Goal: Task Accomplishment & Management: Manage account settings

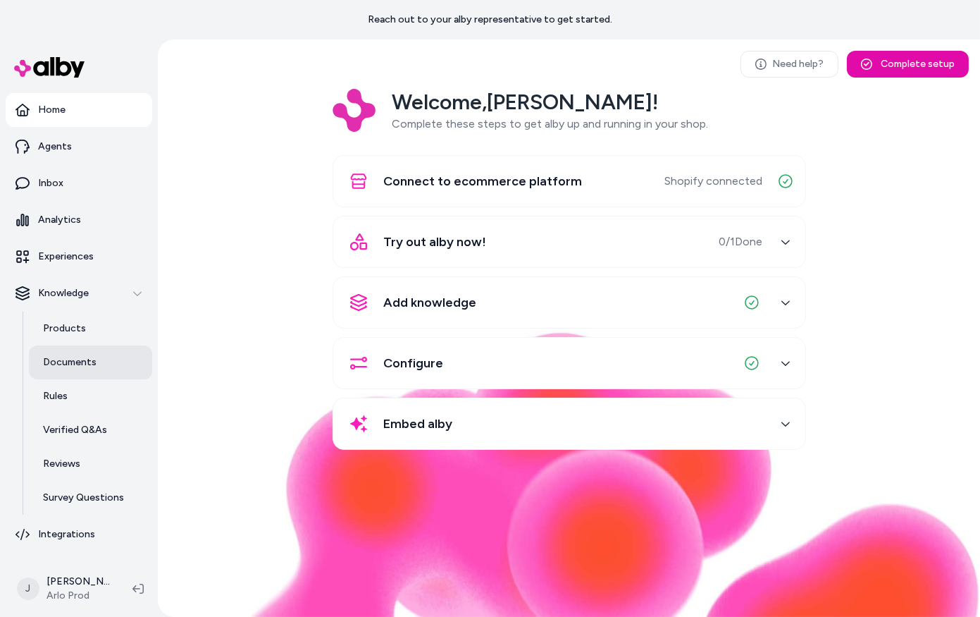
click at [79, 352] on link "Documents" at bounding box center [90, 362] width 123 height 34
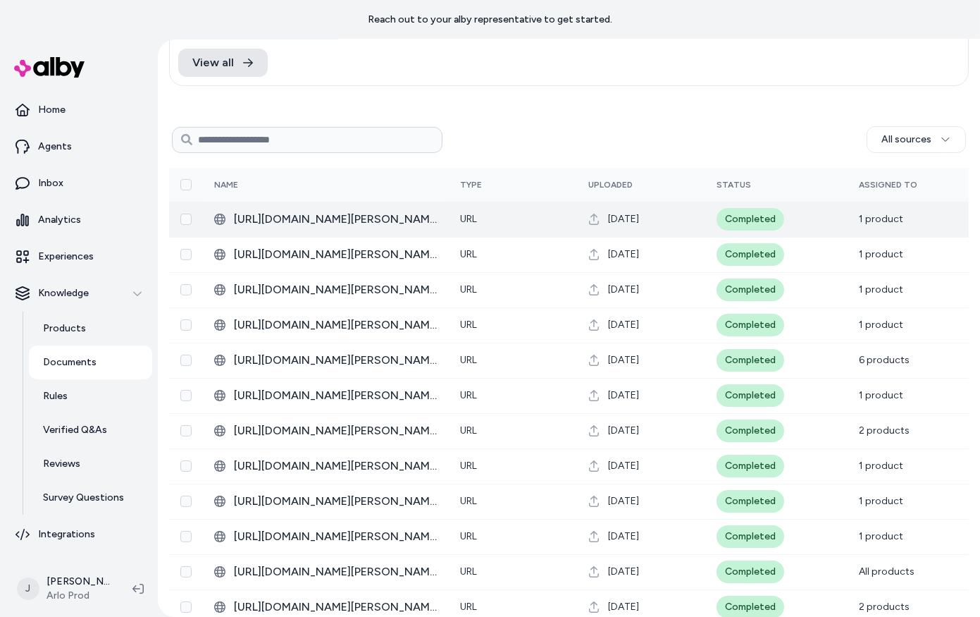
scroll to position [244, 0]
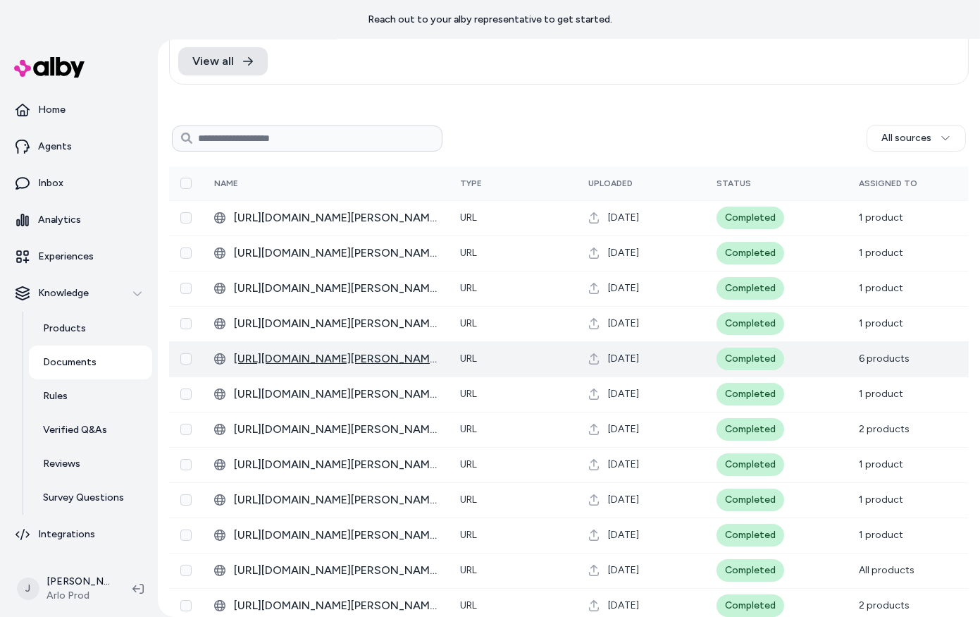
click at [328, 358] on span "[URL][DOMAIN_NAME][PERSON_NAME]" at bounding box center [336, 358] width 204 height 17
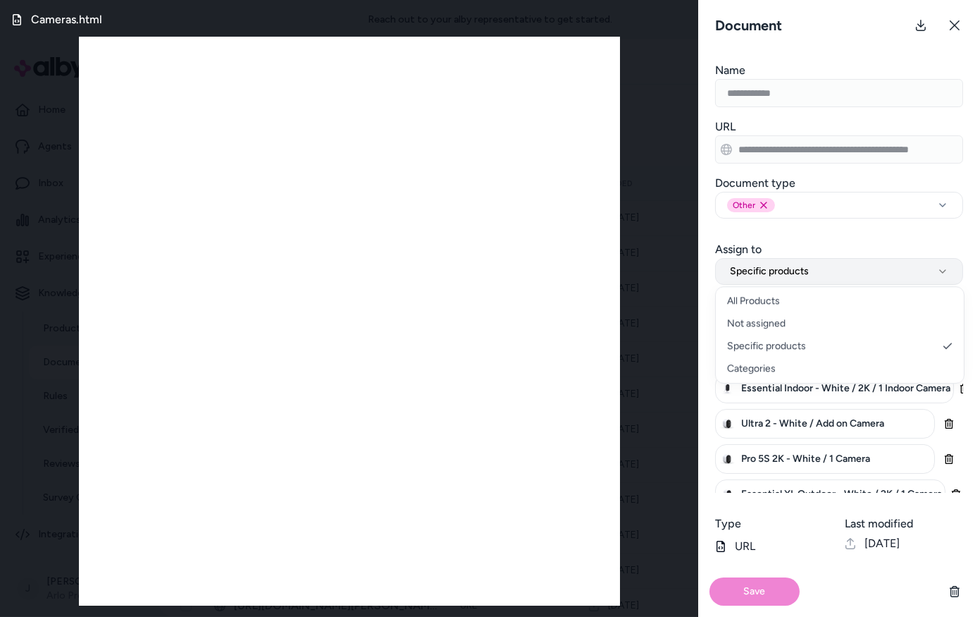
click at [900, 273] on button "Specific products" at bounding box center [839, 271] width 248 height 27
select select "***"
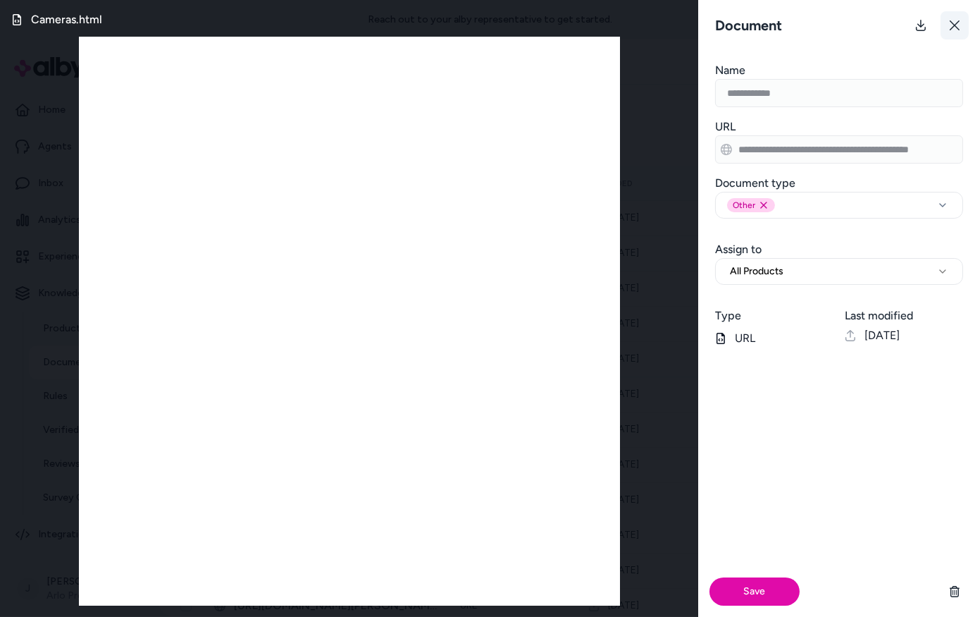
click at [956, 31] on button at bounding box center [955, 25] width 28 height 28
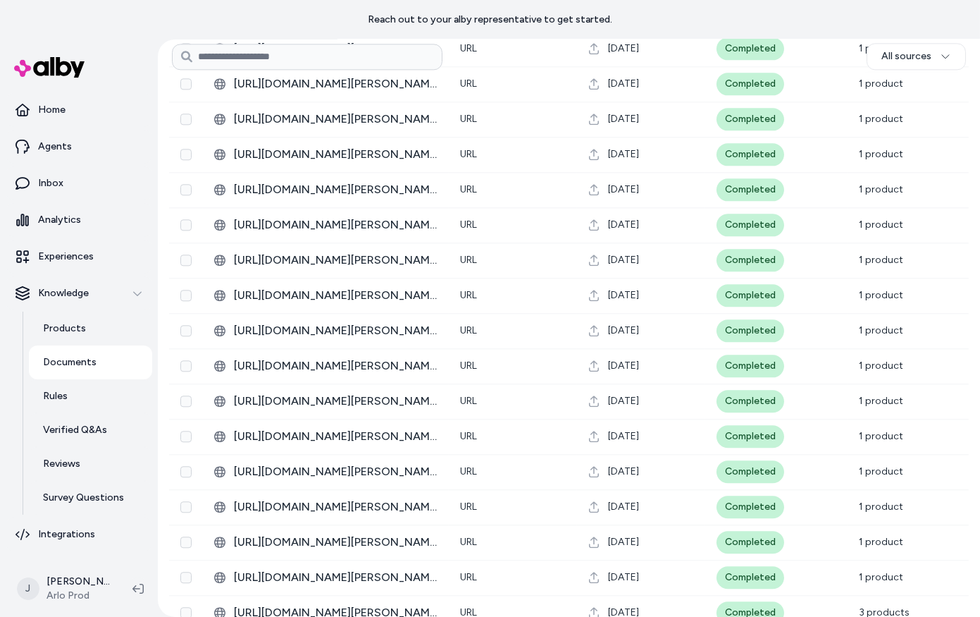
scroll to position [5759, 0]
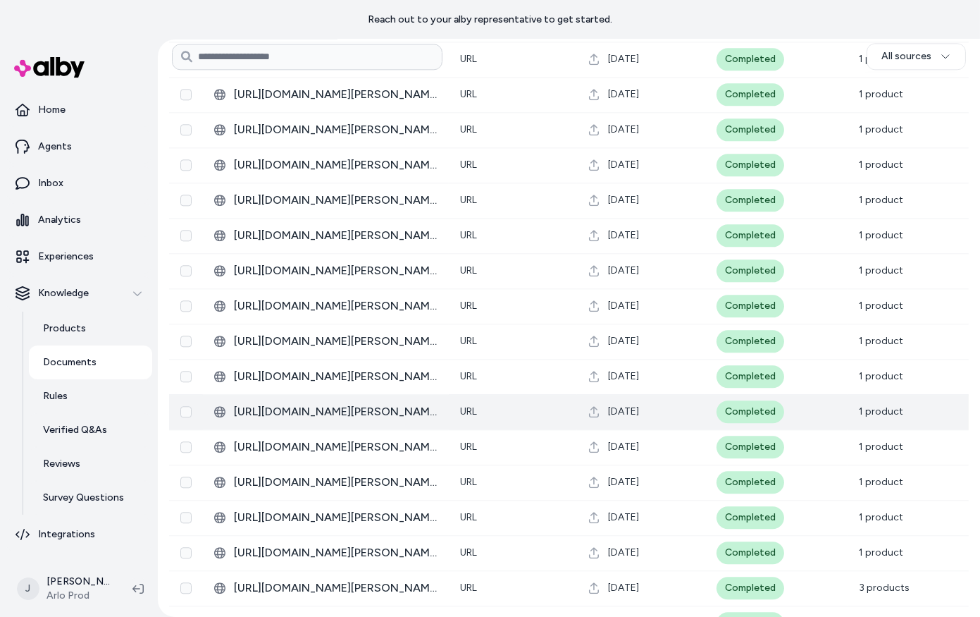
click at [863, 416] on span "1 product" at bounding box center [881, 411] width 44 height 12
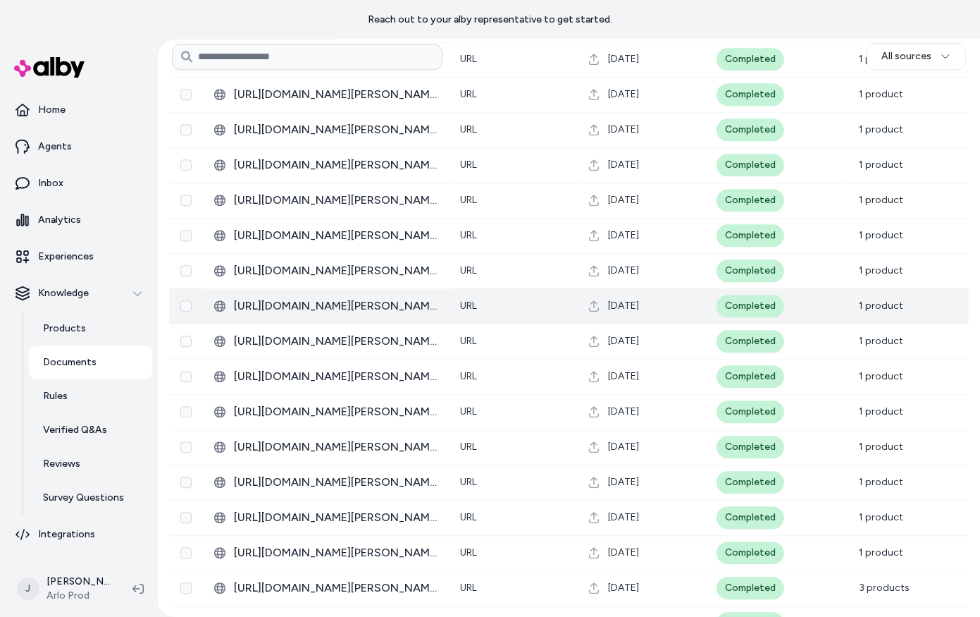
click at [892, 300] on td "1 product" at bounding box center [908, 305] width 121 height 35
click at [276, 302] on span "[URL][DOMAIN_NAME][PERSON_NAME][PERSON_NAME]" at bounding box center [336, 305] width 204 height 17
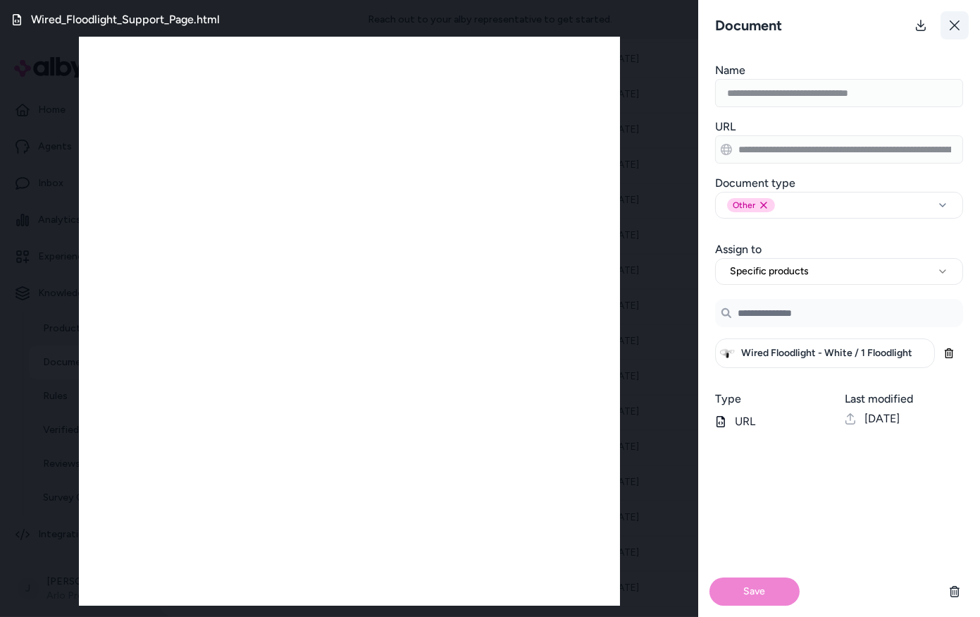
click at [958, 20] on icon at bounding box center [954, 25] width 11 height 11
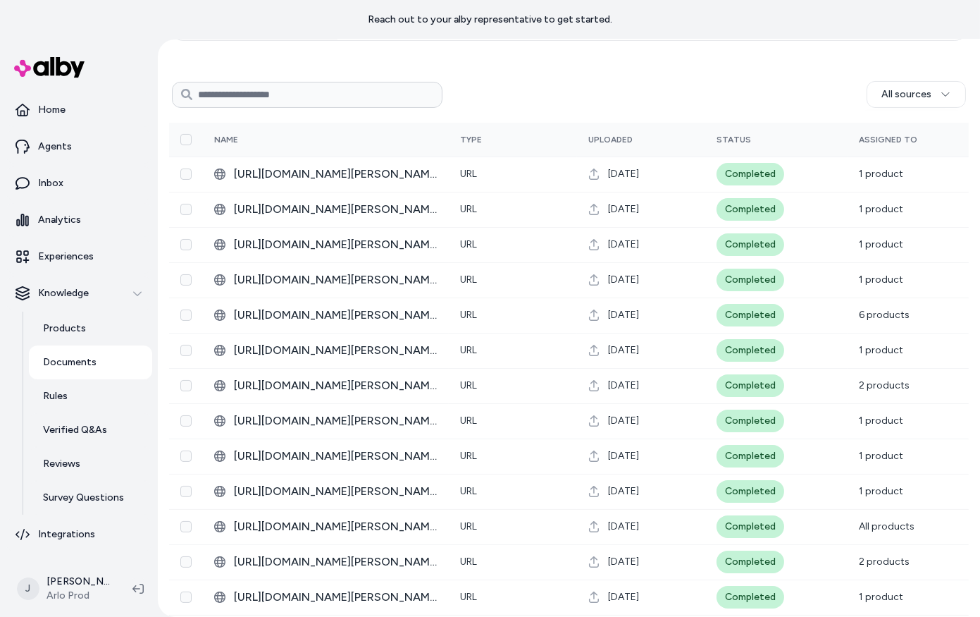
scroll to position [289, 0]
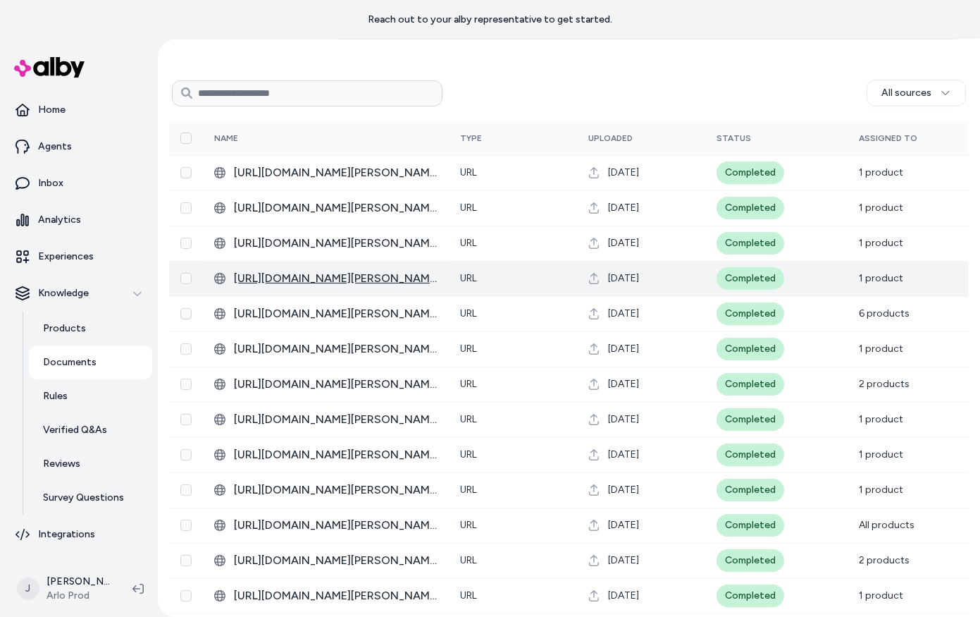
click at [308, 275] on span "[URL][DOMAIN_NAME][PERSON_NAME]" at bounding box center [336, 278] width 204 height 17
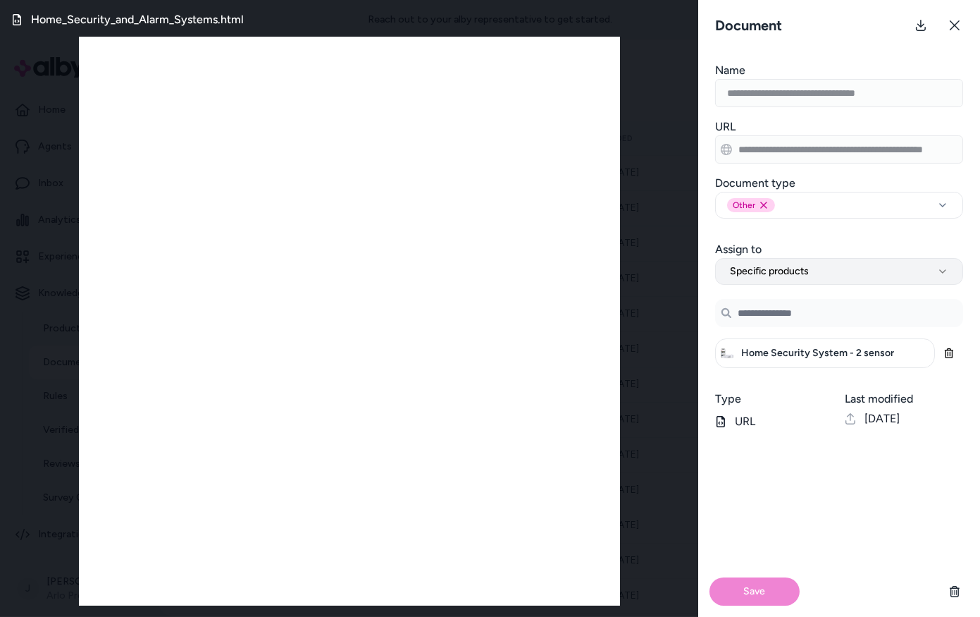
click at [791, 273] on span "Specific products" at bounding box center [769, 271] width 79 height 14
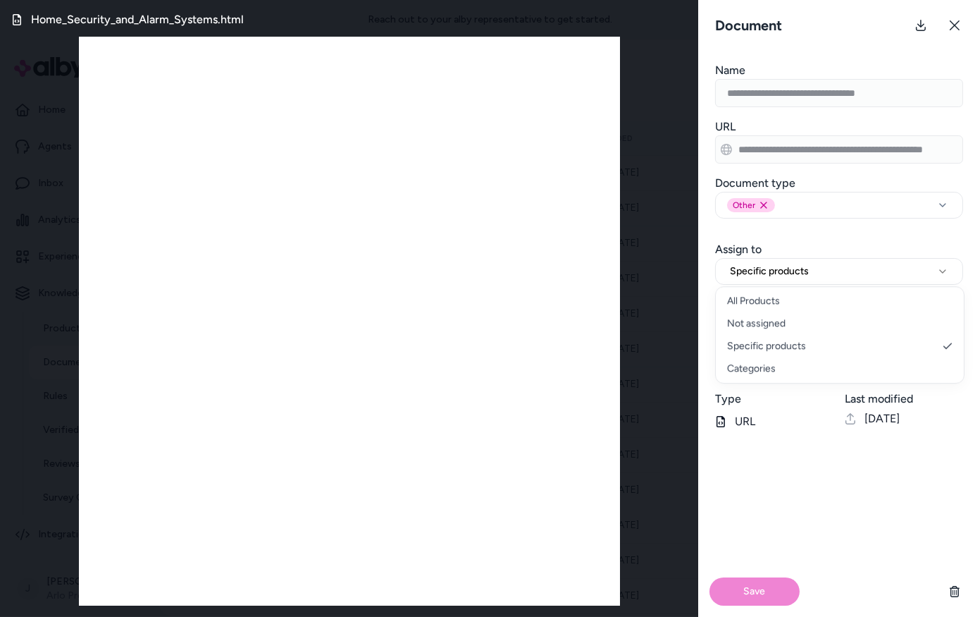
select select "***"
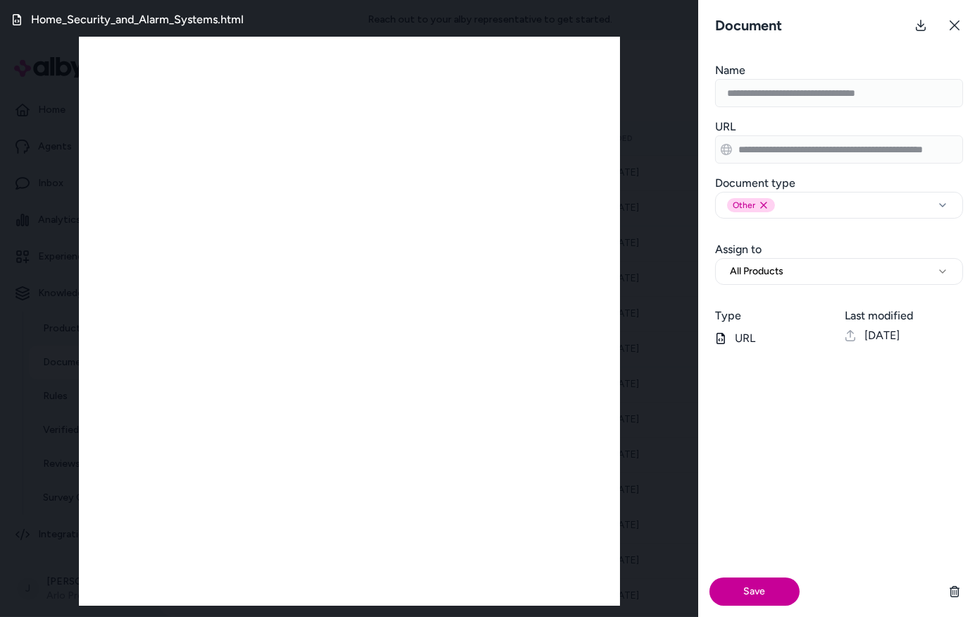
click at [739, 593] on button "Save" at bounding box center [755, 591] width 90 height 28
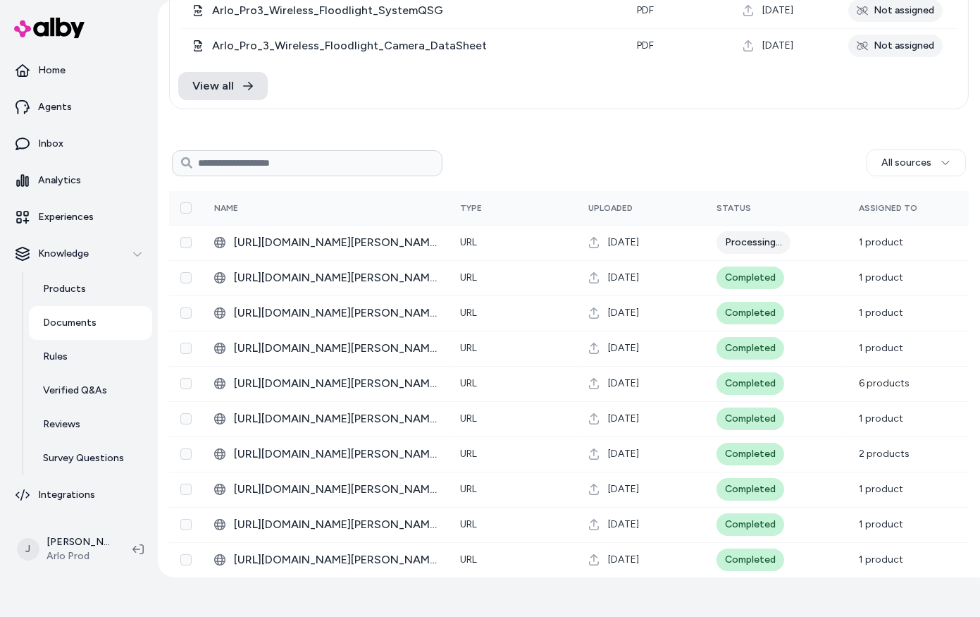
scroll to position [183, 0]
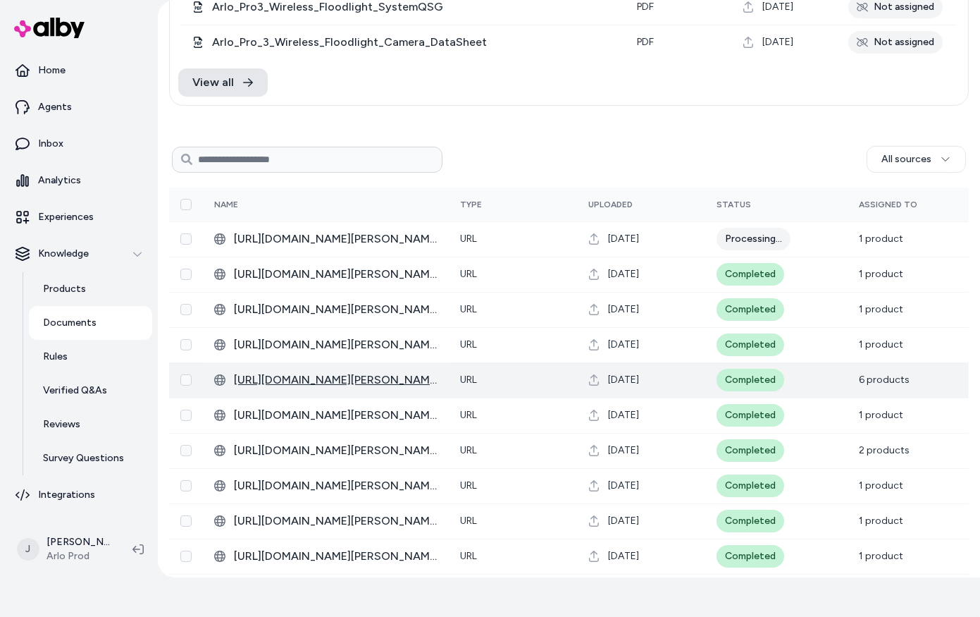
click at [369, 377] on span "[URL][DOMAIN_NAME][PERSON_NAME]" at bounding box center [336, 379] width 204 height 17
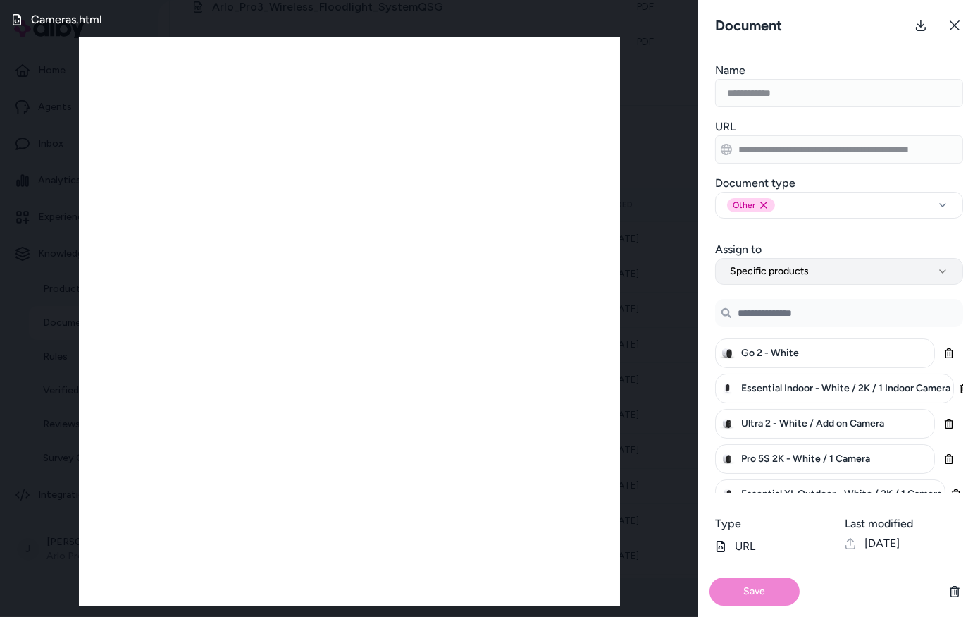
click at [756, 268] on span "Specific products" at bounding box center [769, 271] width 79 height 14
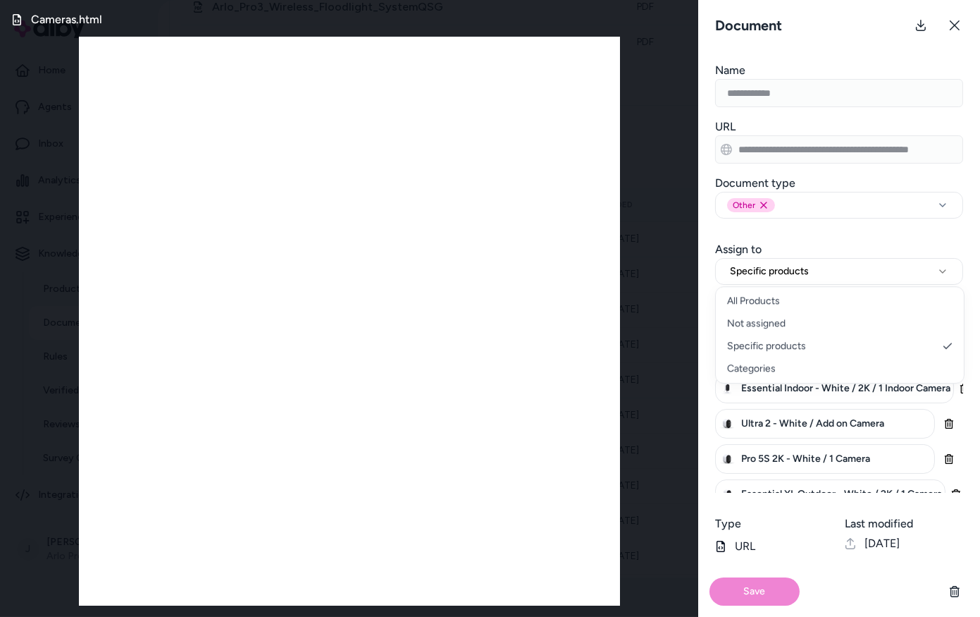
select select "***"
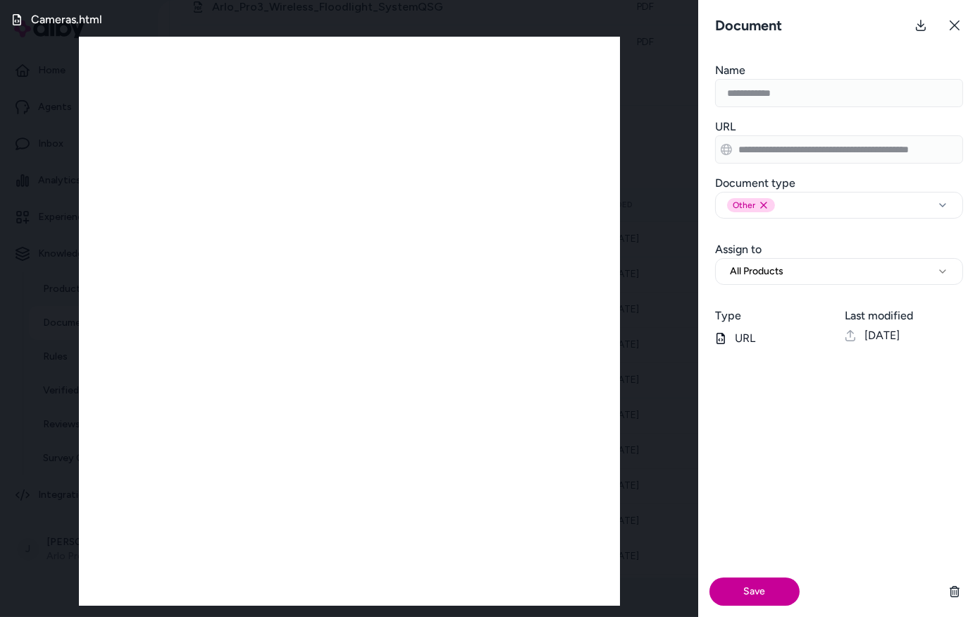
click at [747, 600] on button "Save" at bounding box center [755, 591] width 90 height 28
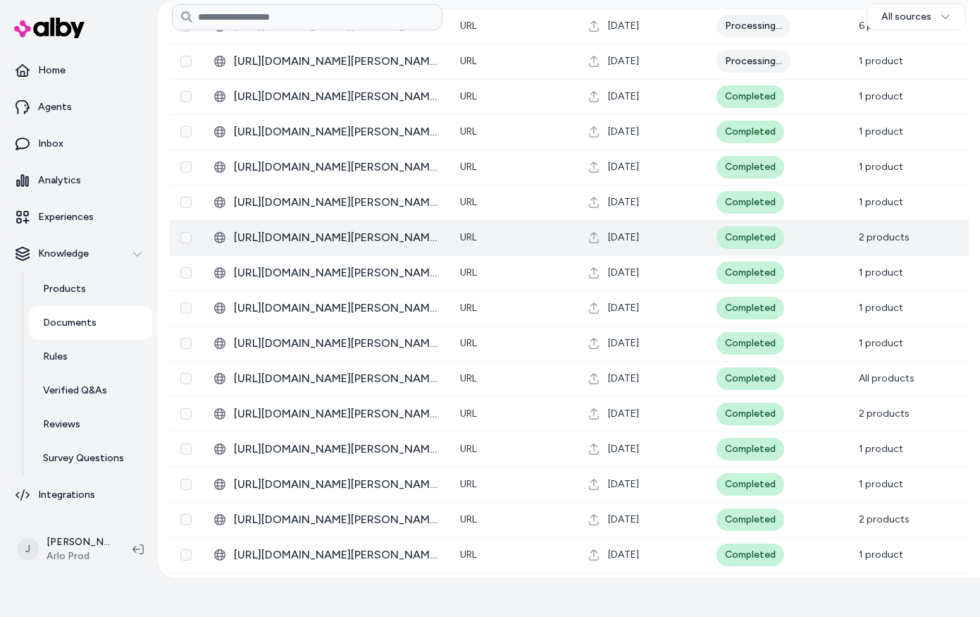
scroll to position [402, 0]
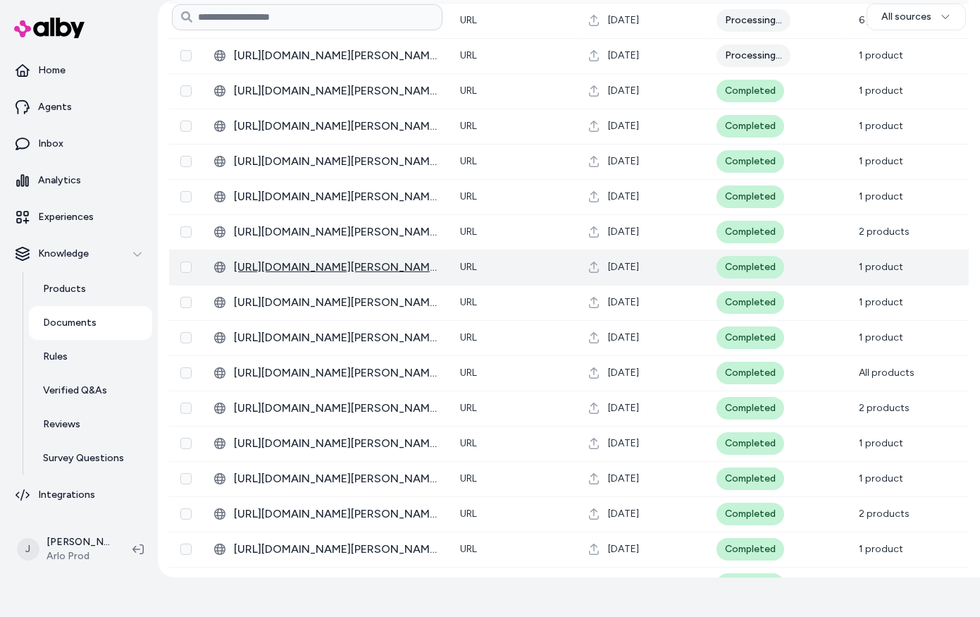
click at [361, 268] on span "[URL][DOMAIN_NAME][PERSON_NAME]" at bounding box center [336, 267] width 204 height 17
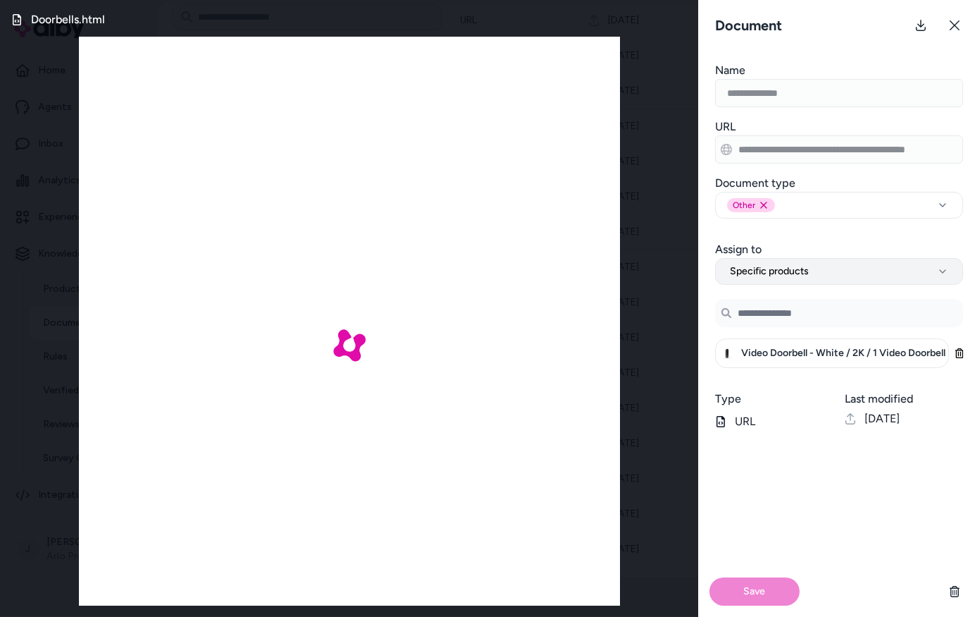
click at [767, 269] on span "Specific products" at bounding box center [769, 271] width 79 height 14
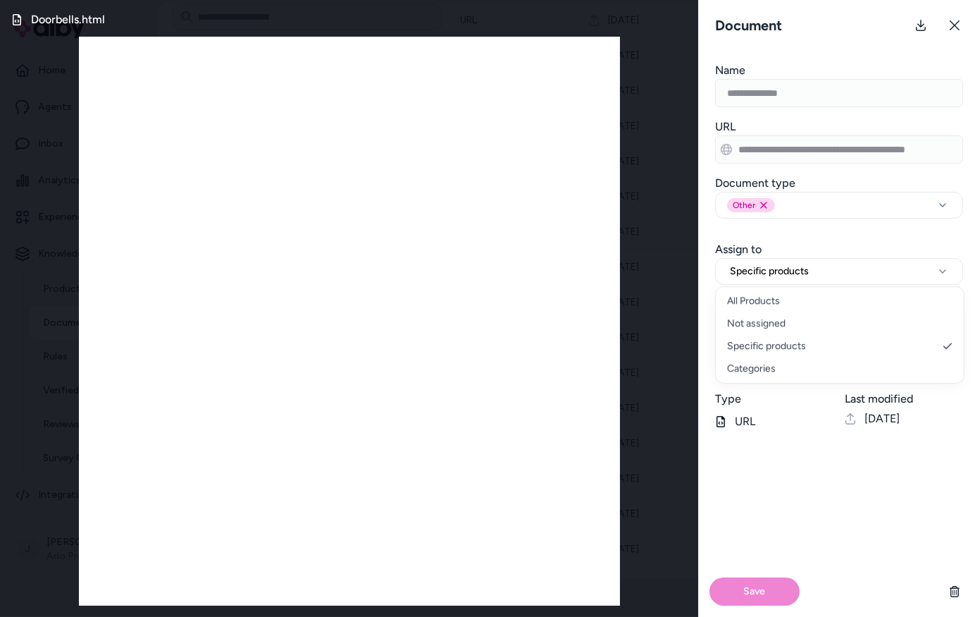
select select "***"
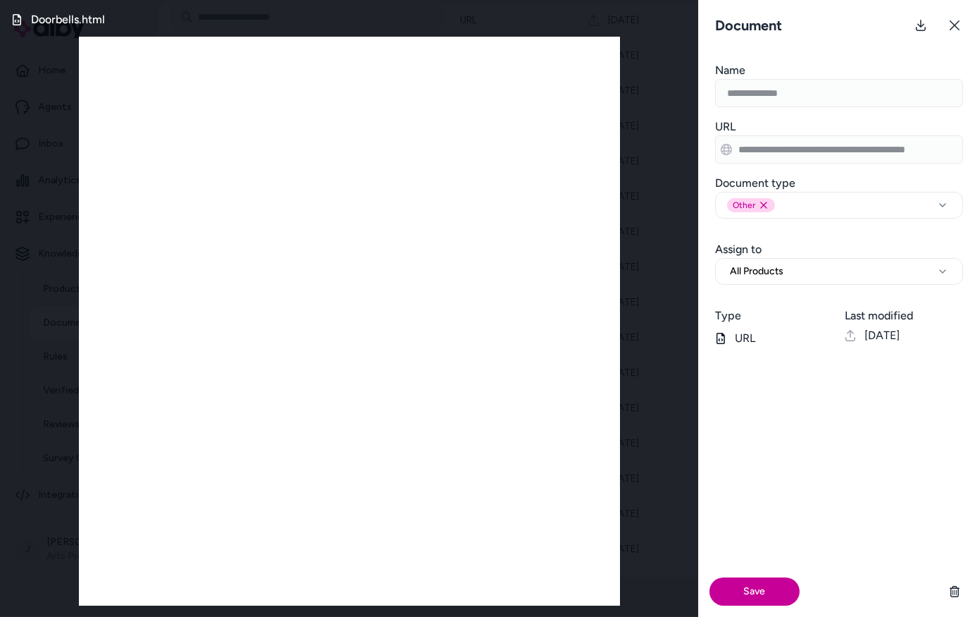
click at [753, 592] on button "Save" at bounding box center [755, 591] width 90 height 28
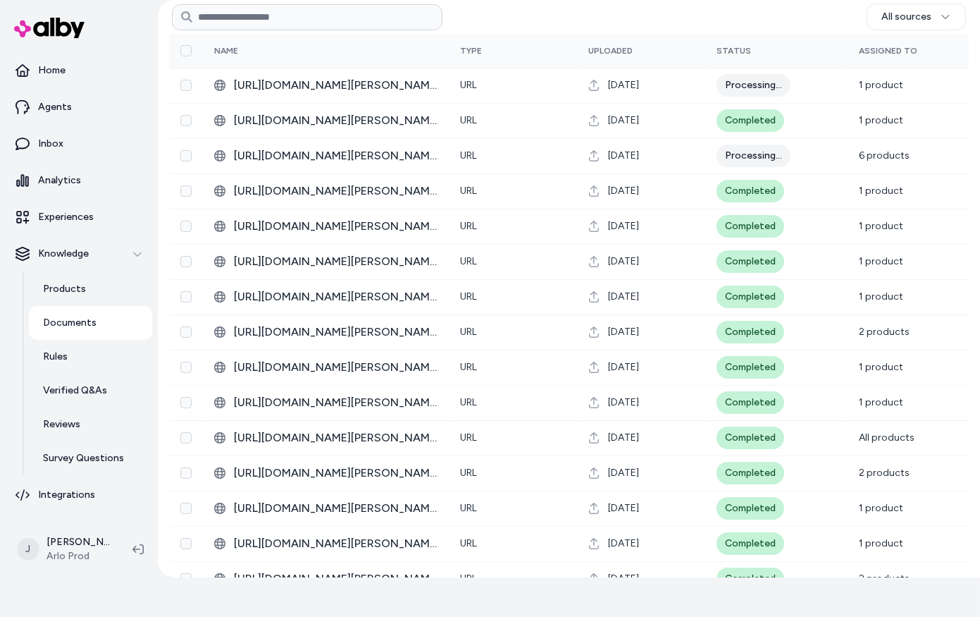
scroll to position [357, 0]
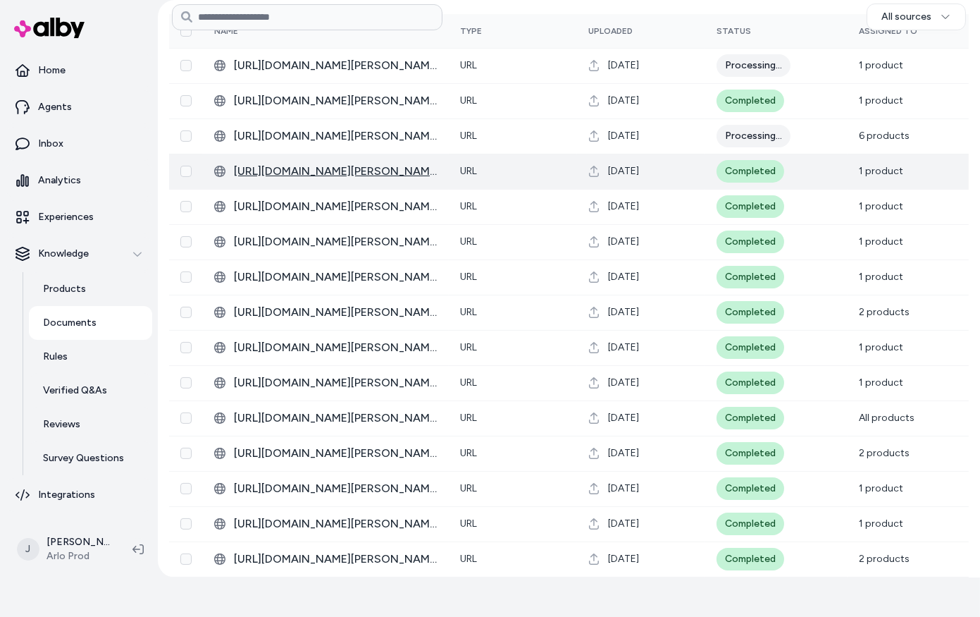
click at [360, 171] on span "[URL][DOMAIN_NAME][PERSON_NAME][PERSON_NAME]" at bounding box center [336, 171] width 204 height 17
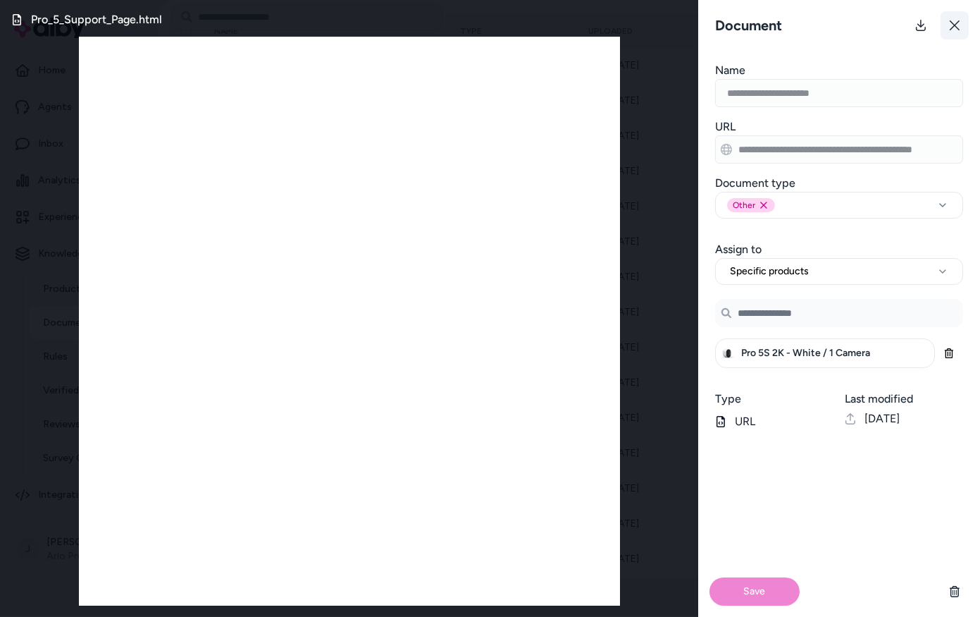
click at [961, 22] on button at bounding box center [955, 25] width 28 height 28
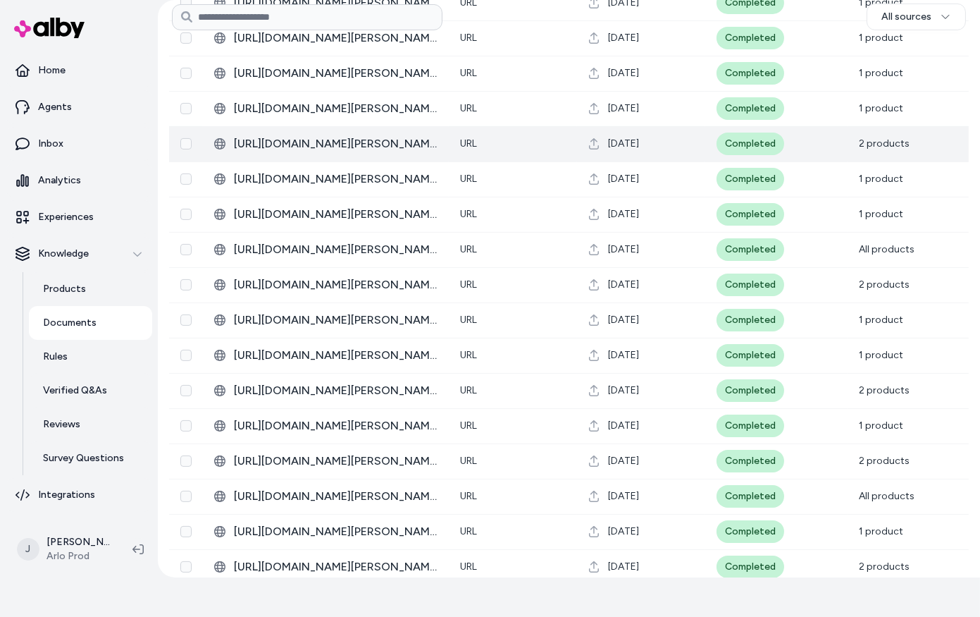
scroll to position [542, 0]
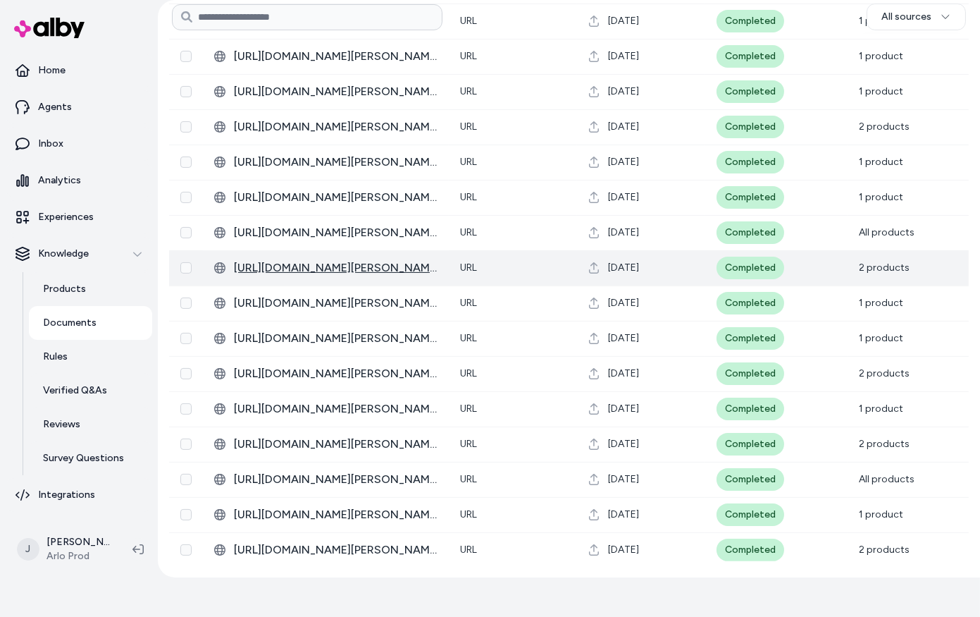
click at [358, 266] on span "[URL][DOMAIN_NAME][PERSON_NAME]" at bounding box center [336, 267] width 204 height 17
click at [370, 263] on span "[URL][DOMAIN_NAME][PERSON_NAME]" at bounding box center [336, 267] width 204 height 17
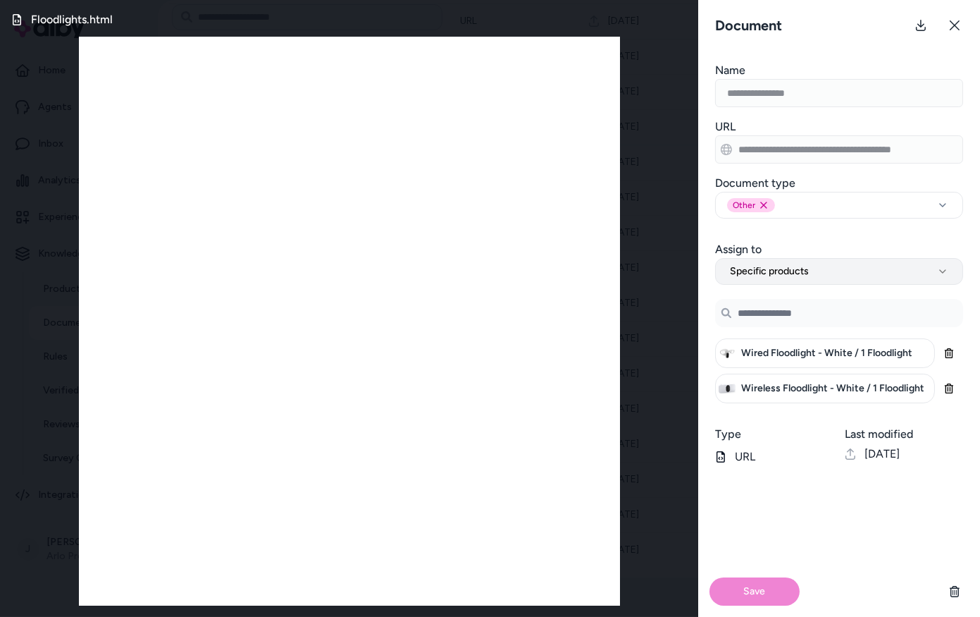
click at [754, 276] on span "Specific products" at bounding box center [769, 271] width 79 height 14
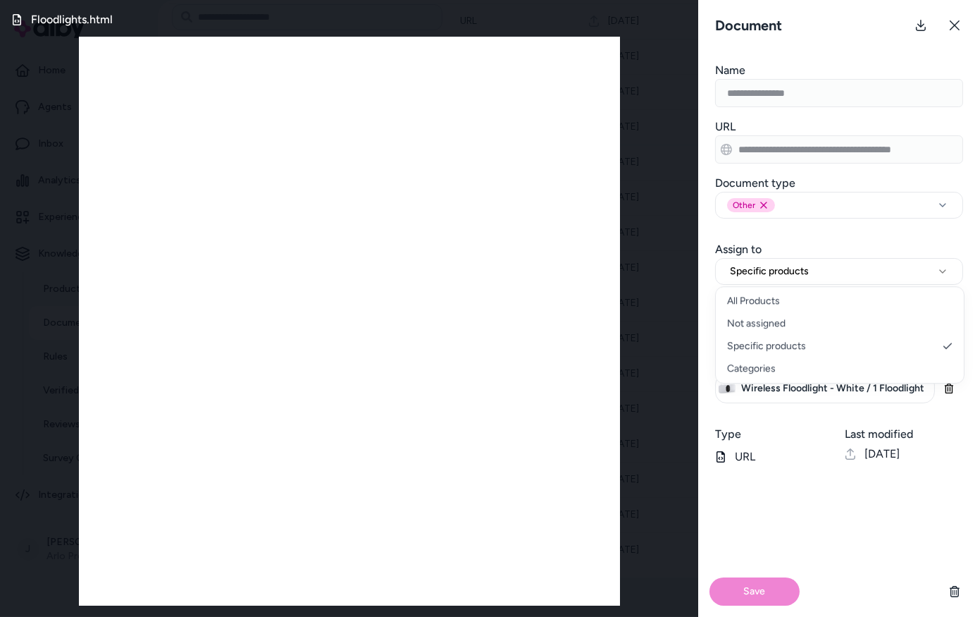
select select "***"
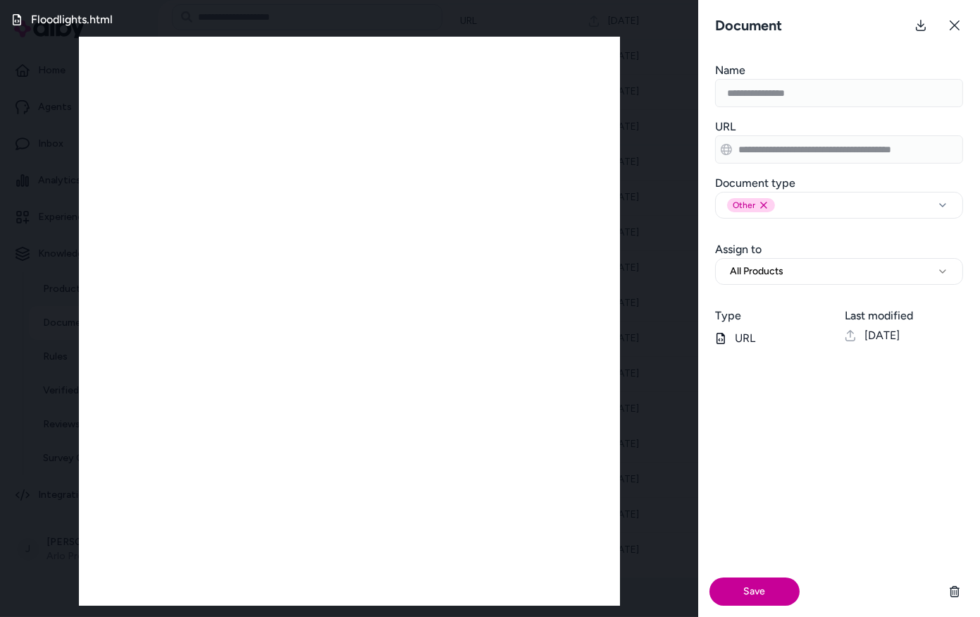
click at [744, 584] on button "Save" at bounding box center [755, 591] width 90 height 28
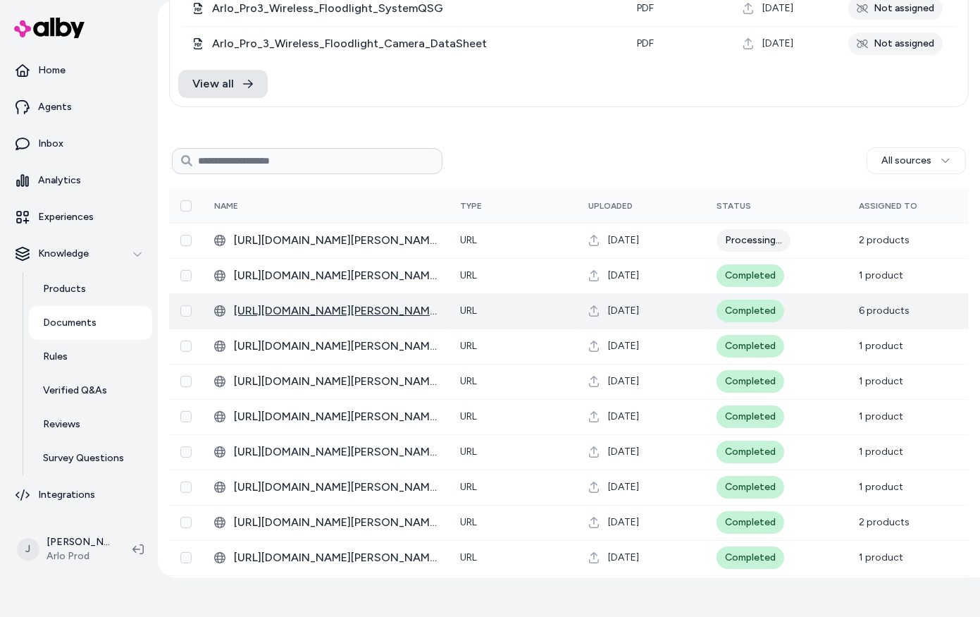
scroll to position [181, 0]
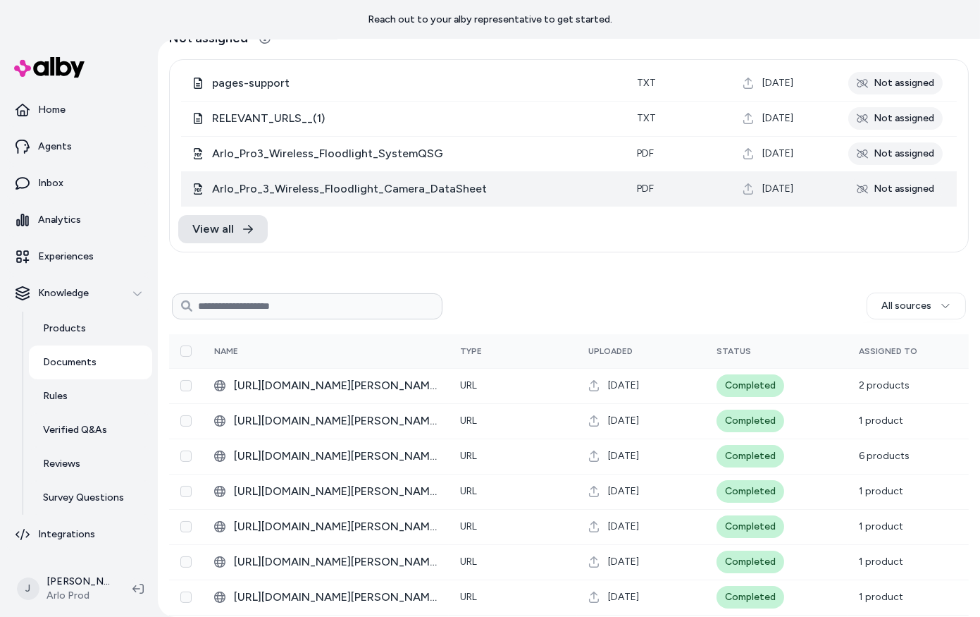
scroll to position [78, 0]
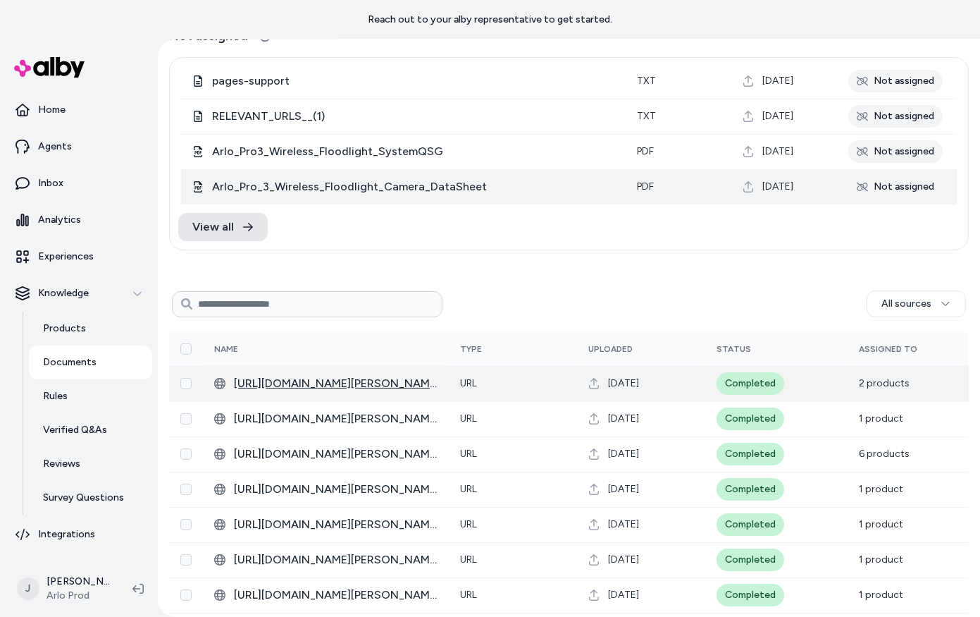
click at [364, 384] on span "[URL][DOMAIN_NAME][PERSON_NAME]" at bounding box center [336, 383] width 204 height 17
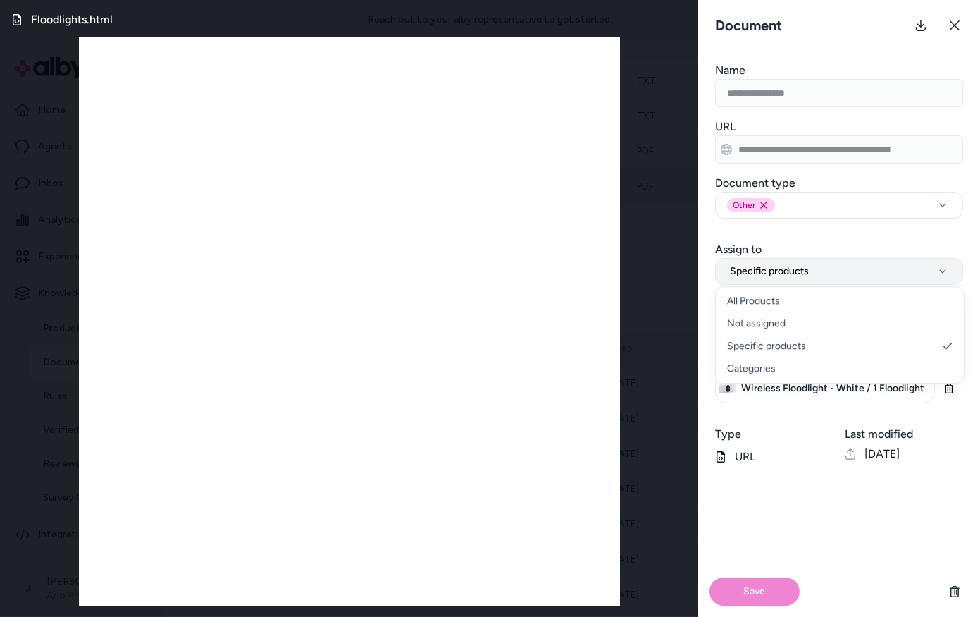
click at [777, 264] on span "Specific products" at bounding box center [769, 271] width 79 height 14
select select "***"
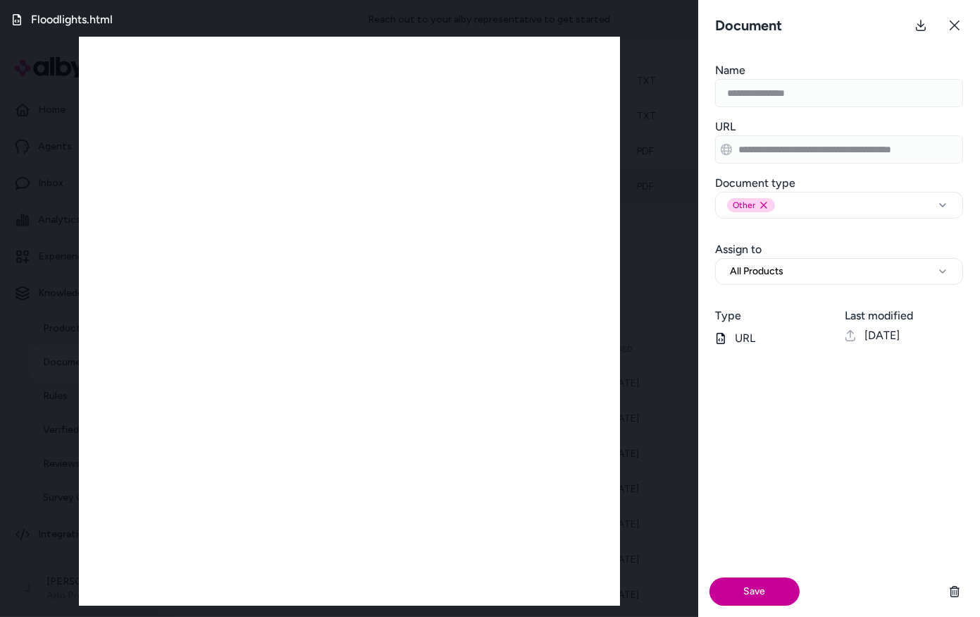
click at [756, 589] on button "Save" at bounding box center [755, 591] width 90 height 28
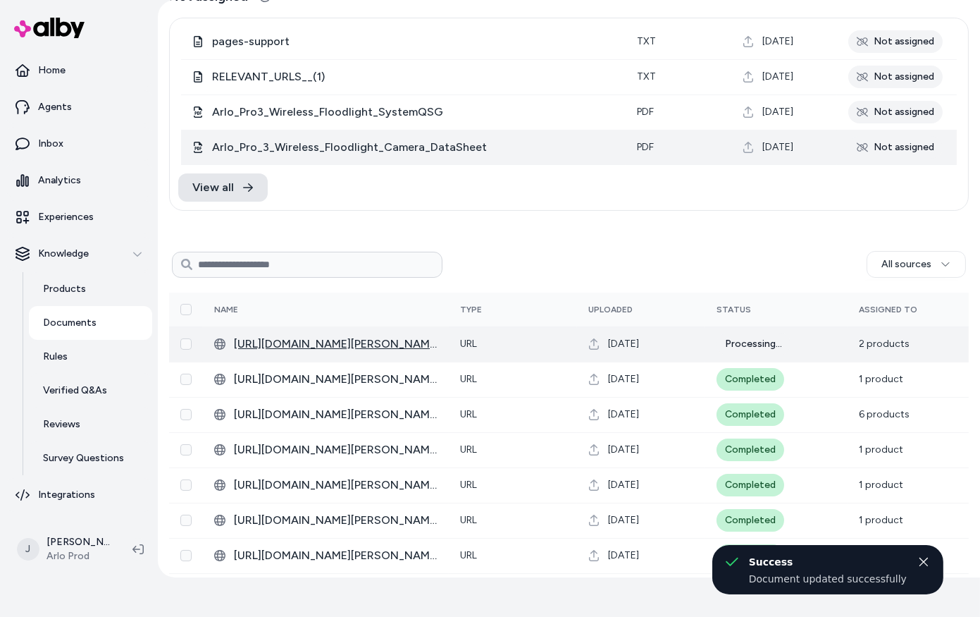
scroll to position [0, 0]
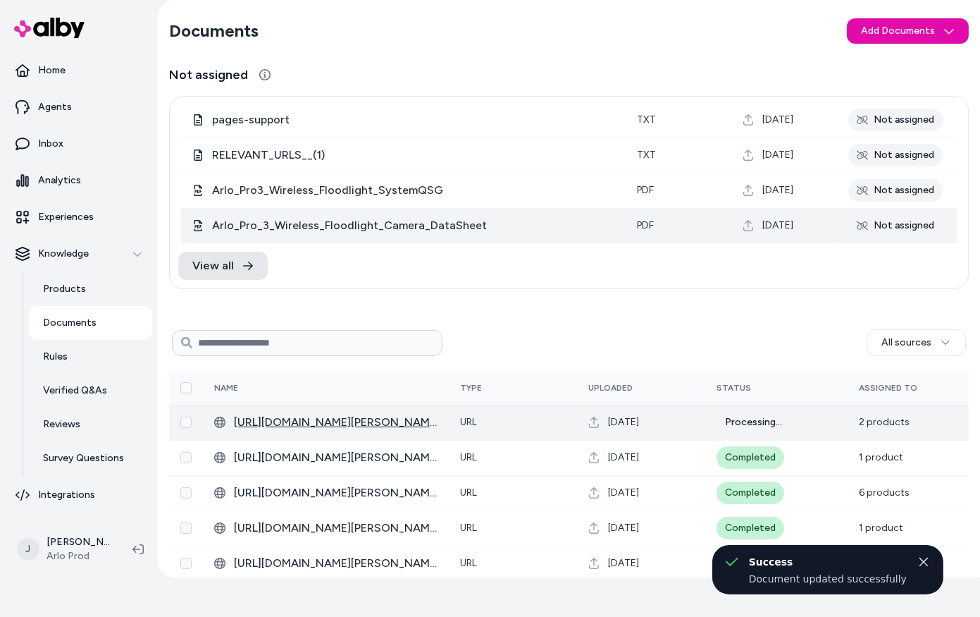
click at [325, 423] on span "[URL][DOMAIN_NAME][PERSON_NAME]" at bounding box center [336, 422] width 204 height 17
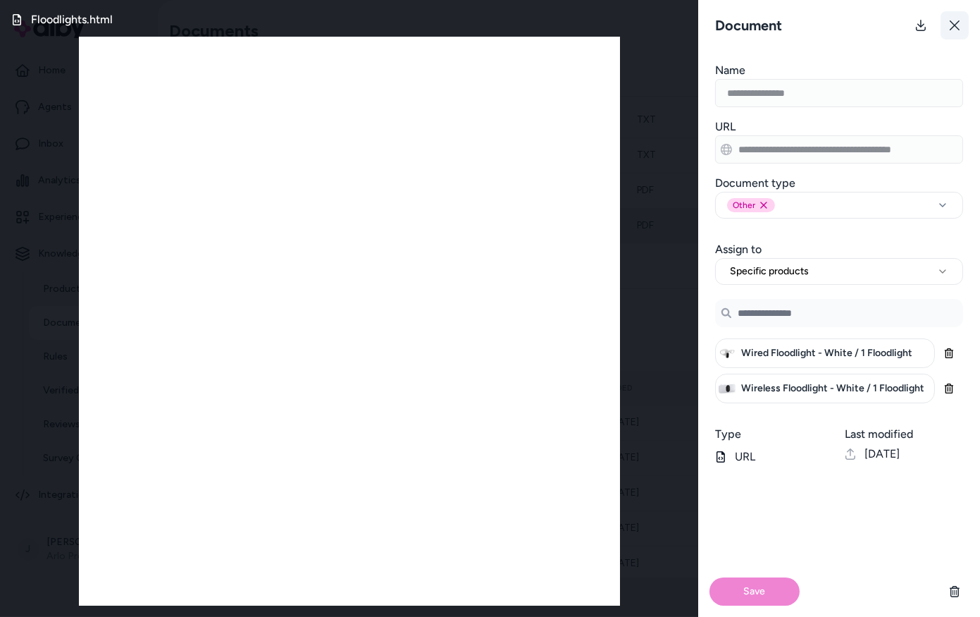
click at [960, 30] on icon at bounding box center [954, 25] width 11 height 11
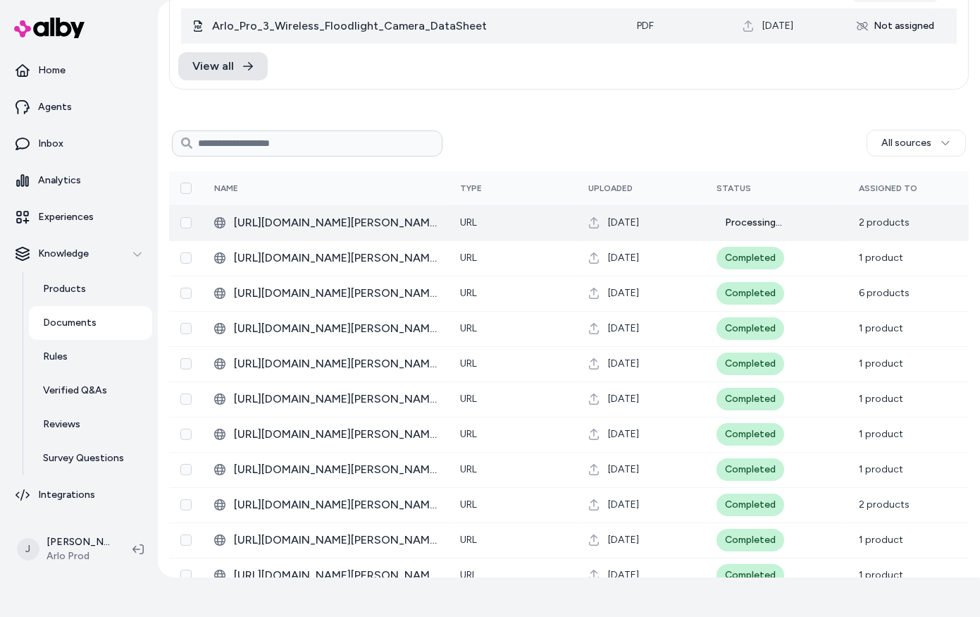
scroll to position [209, 0]
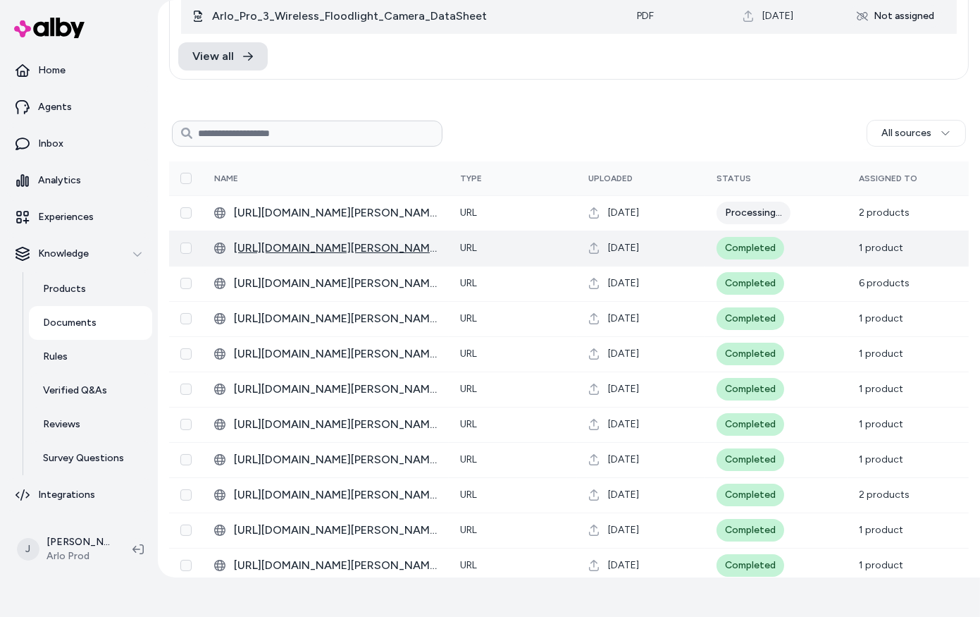
click at [278, 240] on span "[URL][DOMAIN_NAME][PERSON_NAME]" at bounding box center [336, 248] width 204 height 17
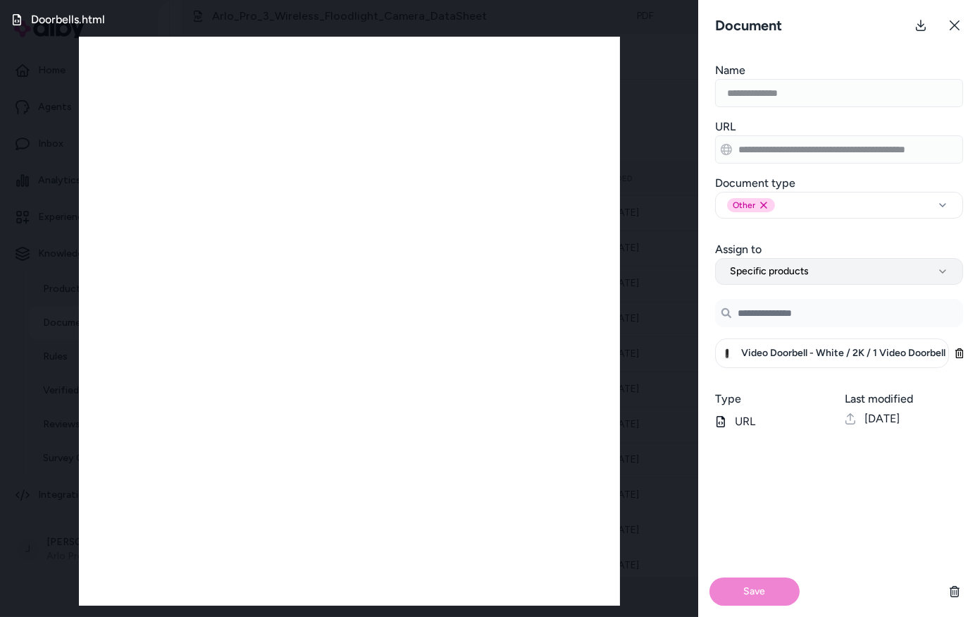
click at [795, 268] on span "Specific products" at bounding box center [769, 271] width 79 height 14
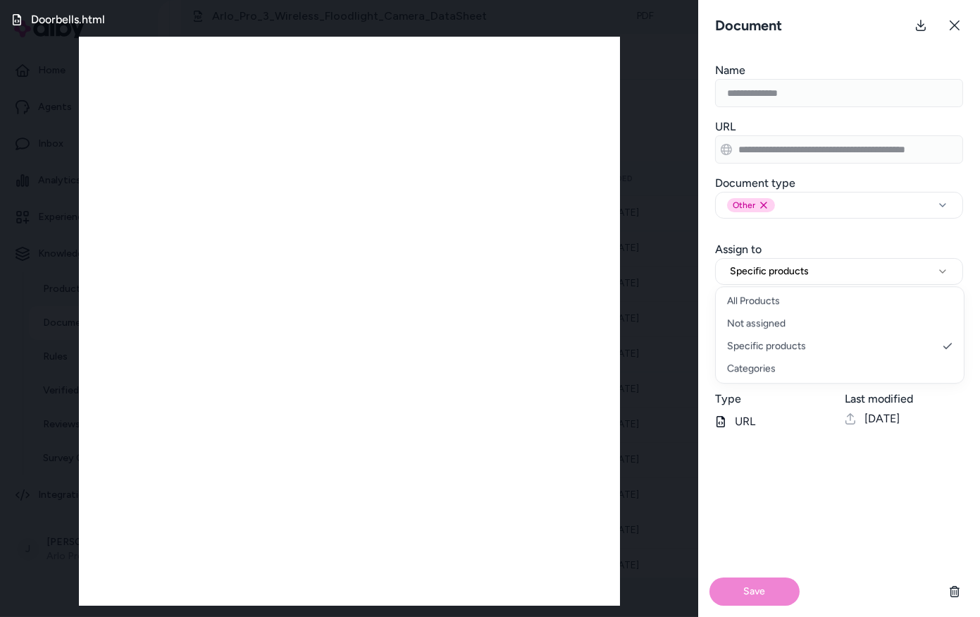
select select "***"
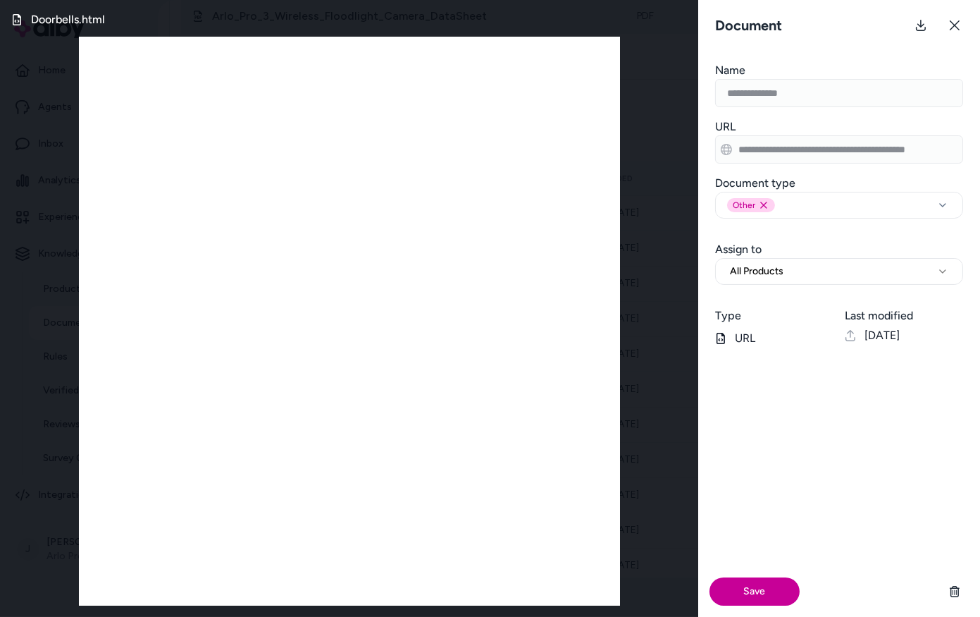
click at [758, 589] on button "Save" at bounding box center [755, 591] width 90 height 28
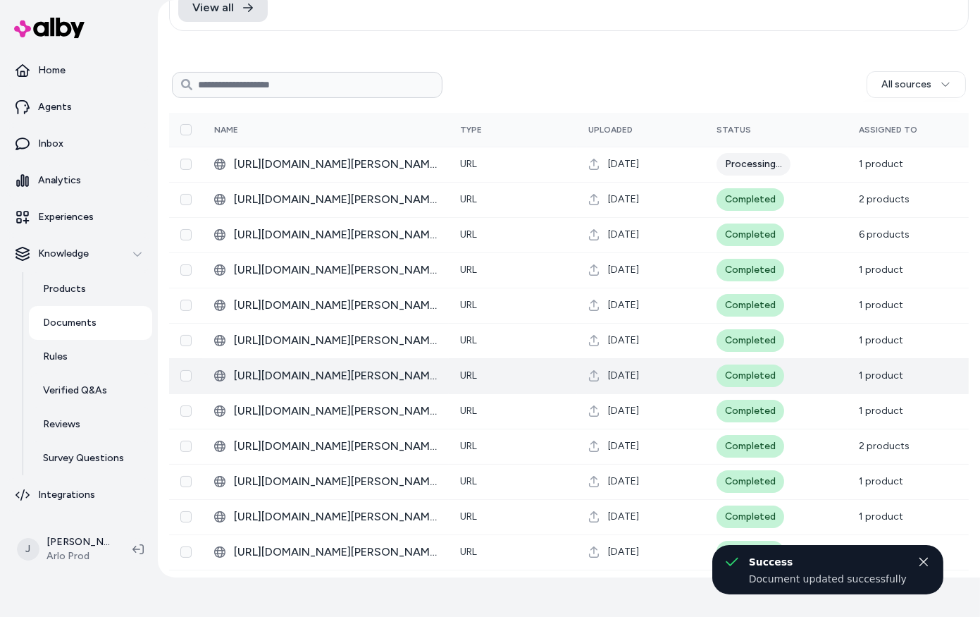
scroll to position [261, 0]
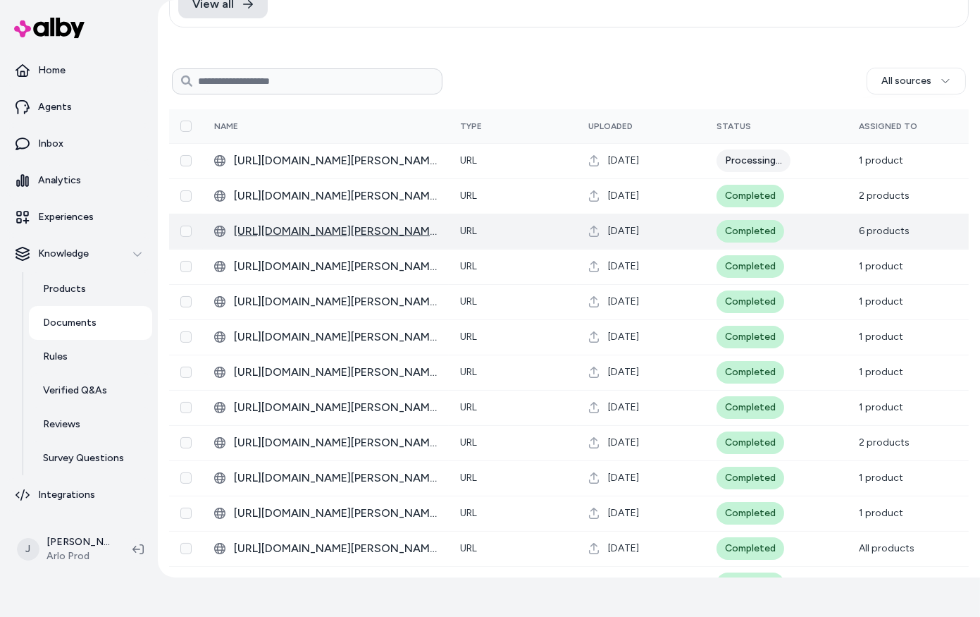
click at [389, 226] on span "[URL][DOMAIN_NAME][PERSON_NAME]" at bounding box center [336, 231] width 204 height 17
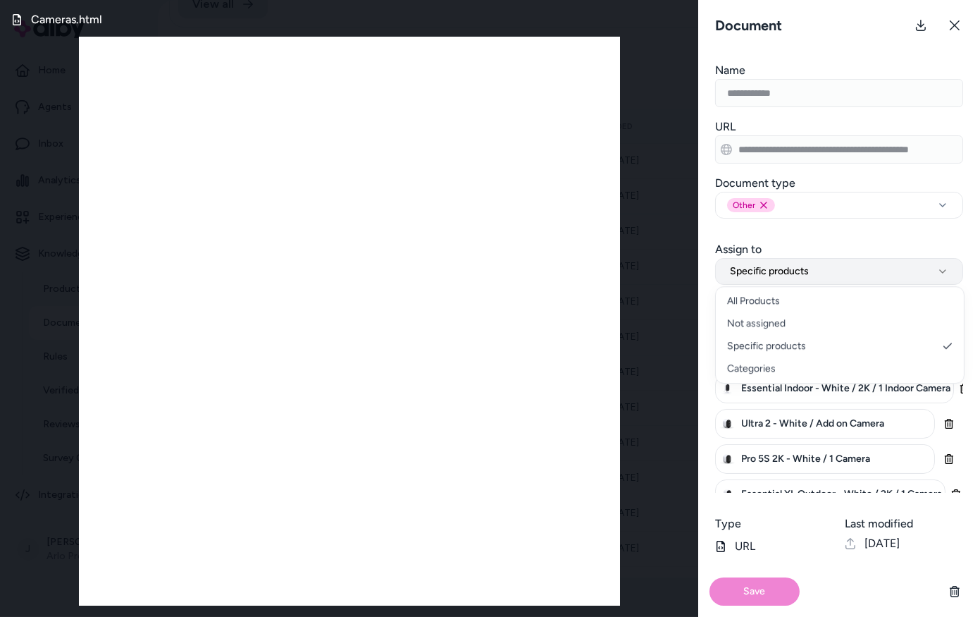
click at [742, 280] on button "Specific products" at bounding box center [839, 271] width 248 height 27
select select "***"
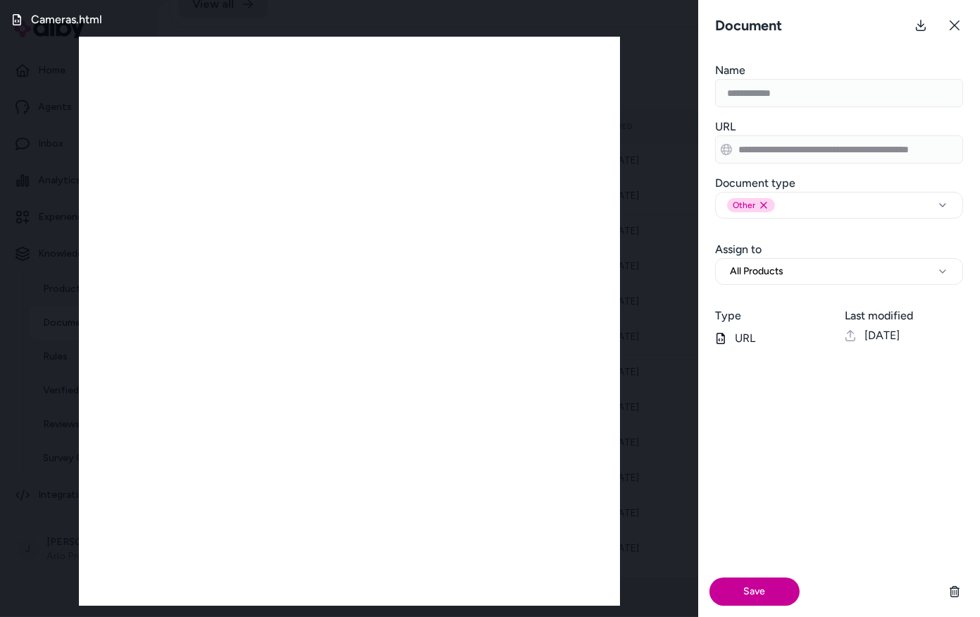
click at [778, 585] on button "Save" at bounding box center [755, 591] width 90 height 28
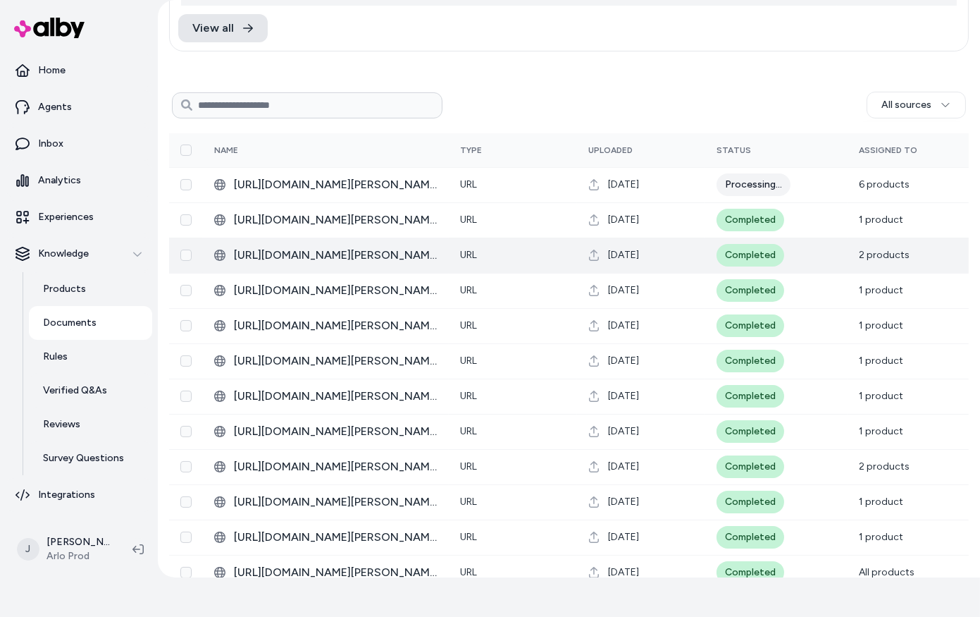
scroll to position [238, 0]
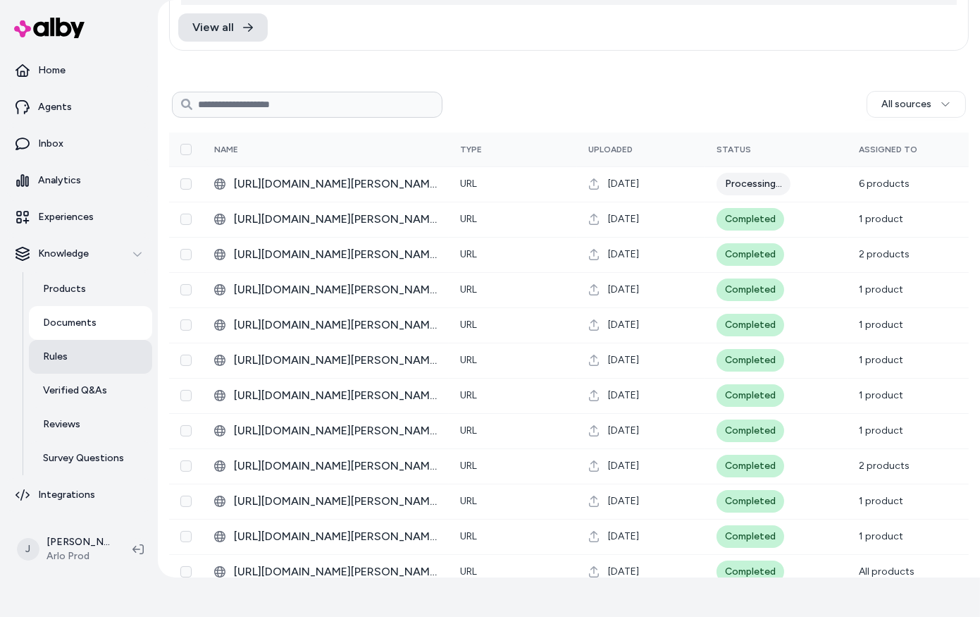
click at [67, 366] on link "Rules" at bounding box center [90, 357] width 123 height 34
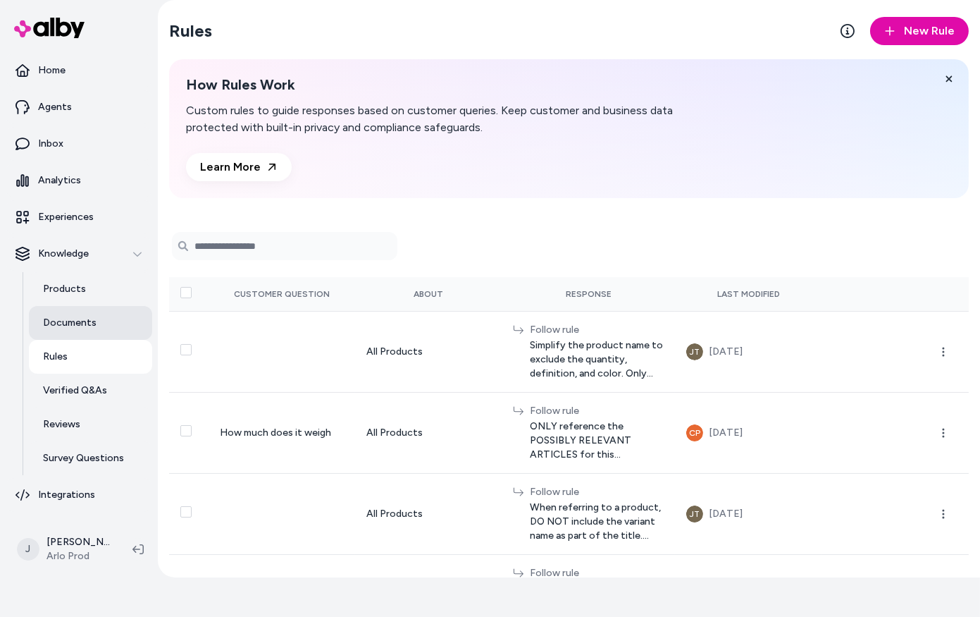
click at [79, 326] on p "Documents" at bounding box center [70, 323] width 54 height 14
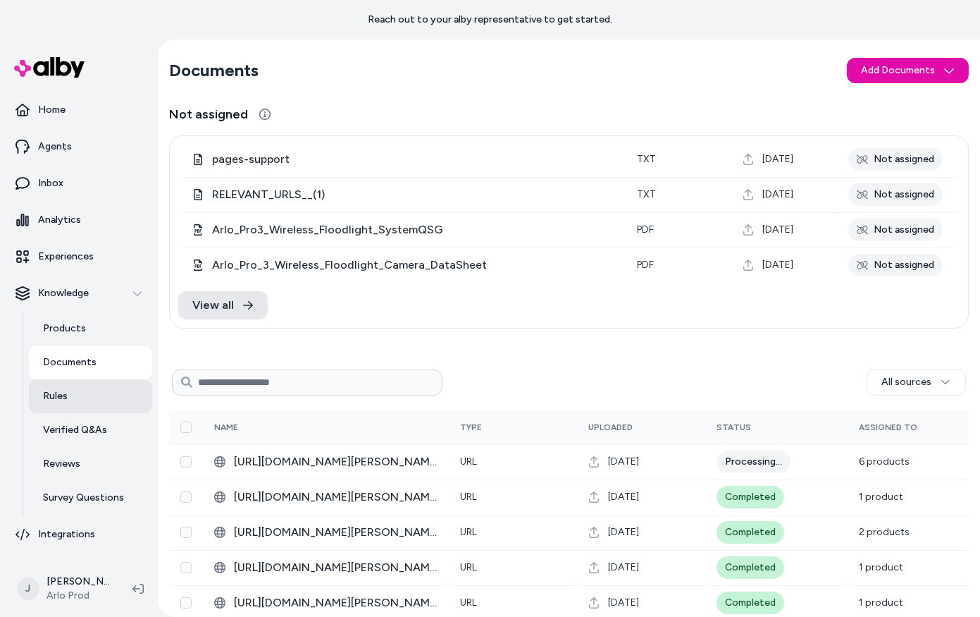
click at [88, 403] on link "Rules" at bounding box center [90, 396] width 123 height 34
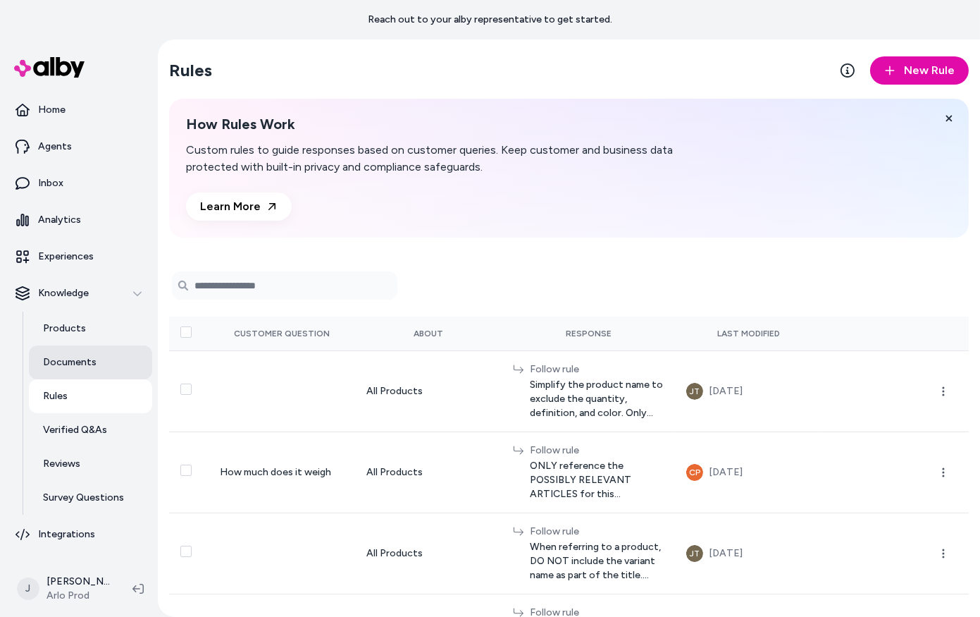
click at [85, 364] on p "Documents" at bounding box center [70, 362] width 54 height 14
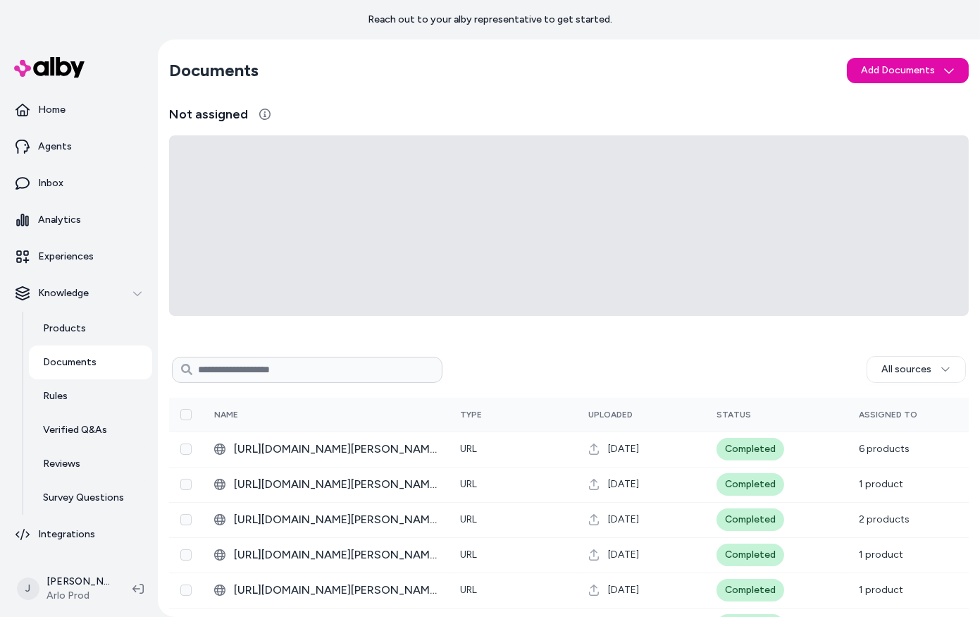
click at [87, 363] on p "Documents" at bounding box center [70, 362] width 54 height 14
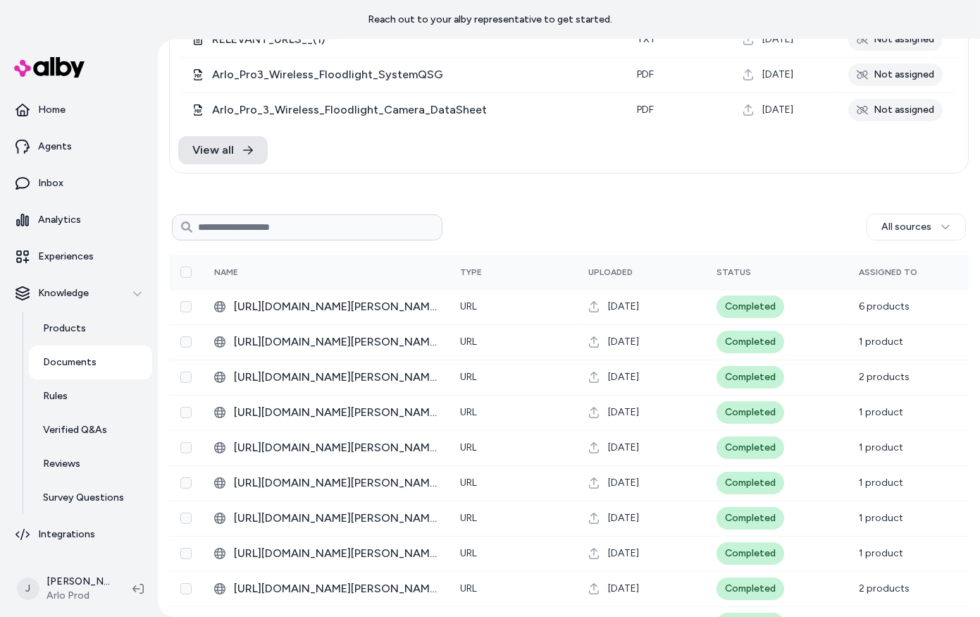
scroll to position [156, 0]
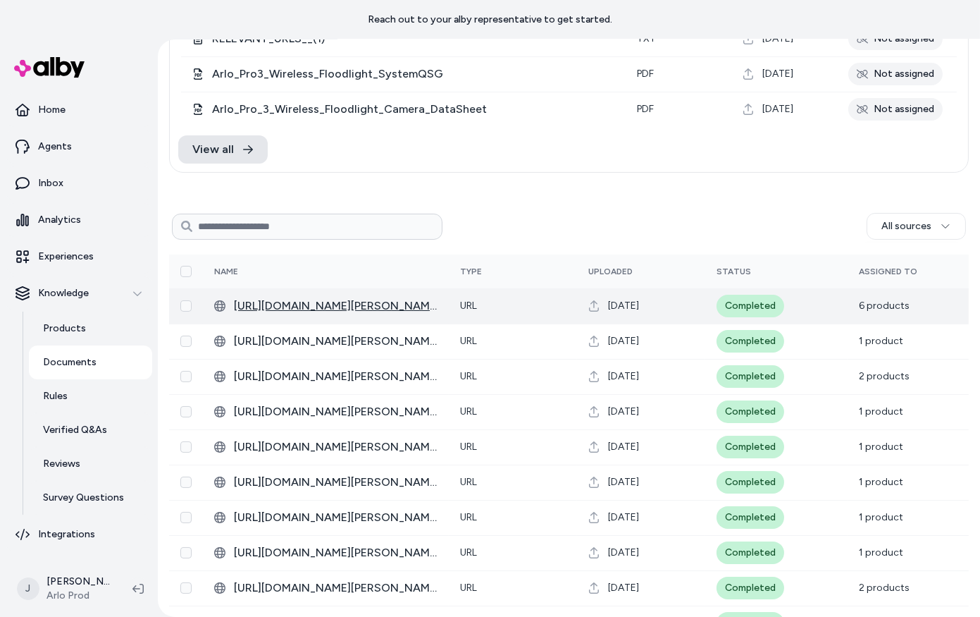
click at [277, 309] on span "[URL][DOMAIN_NAME][PERSON_NAME]" at bounding box center [336, 305] width 204 height 17
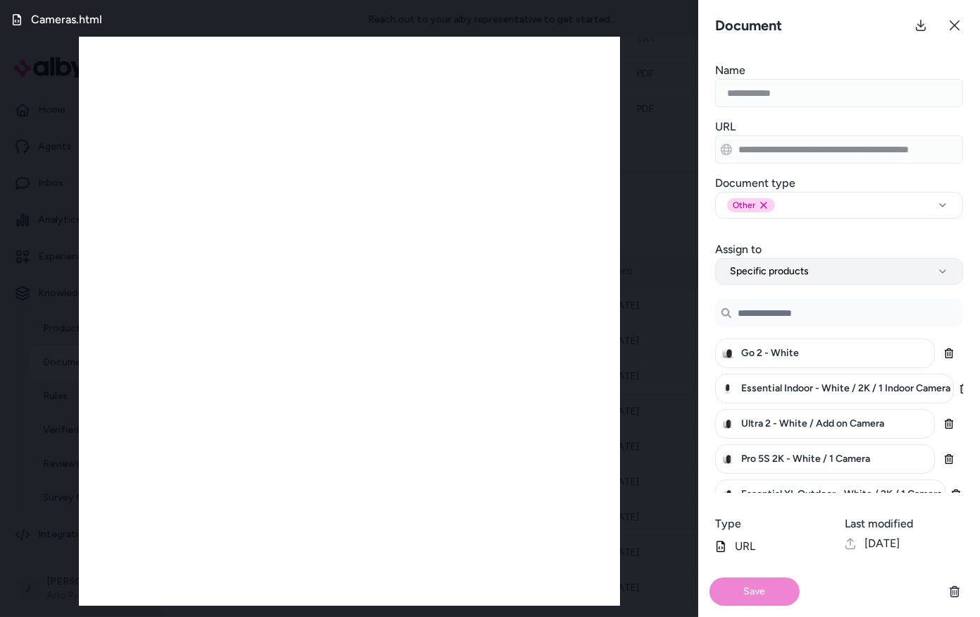
click at [793, 259] on button "Specific products" at bounding box center [839, 271] width 248 height 27
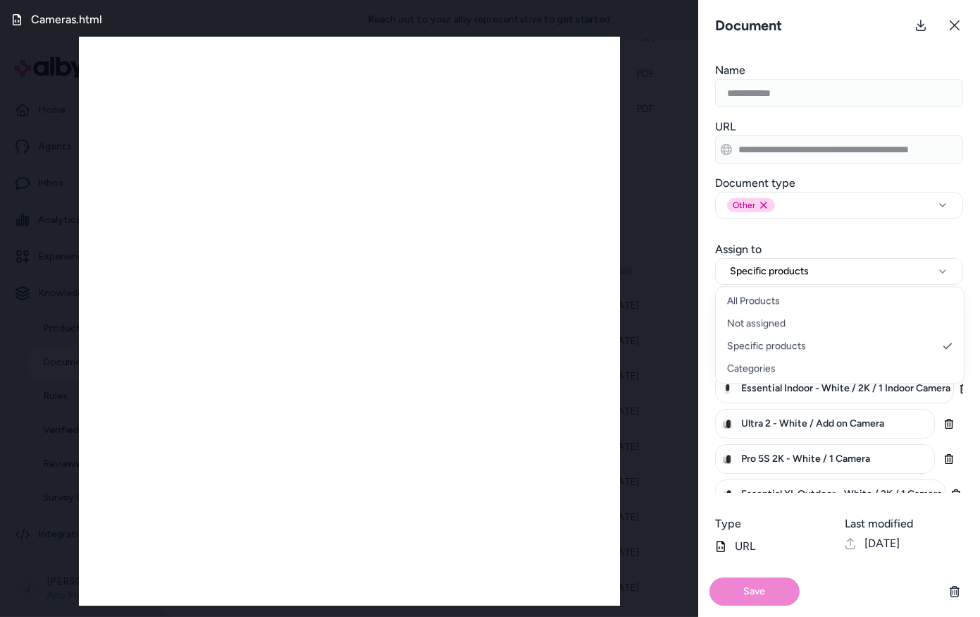
select select "***"
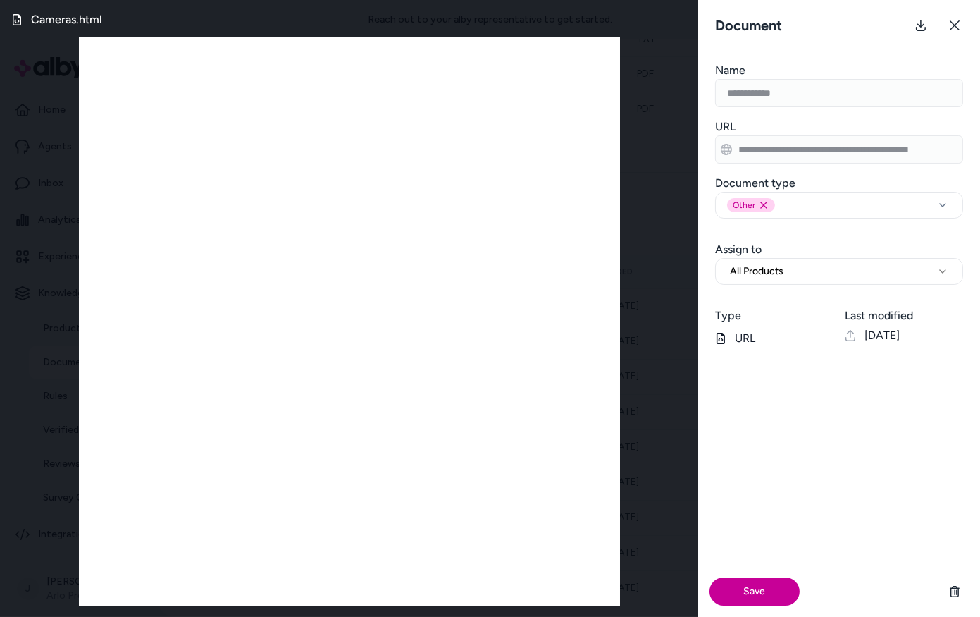
click at [760, 584] on button "Save" at bounding box center [755, 591] width 90 height 28
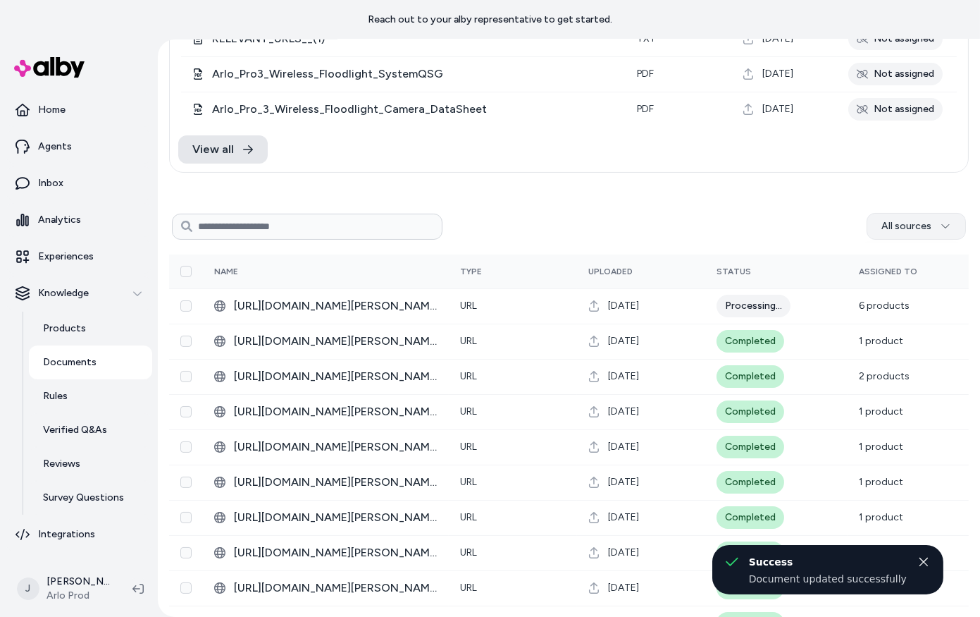
scroll to position [39, 0]
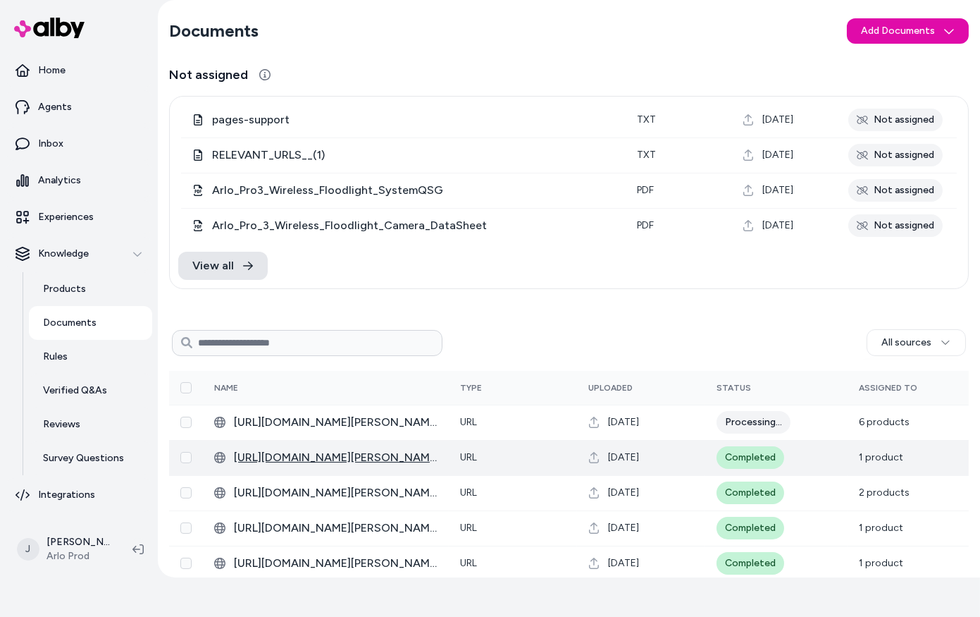
click at [304, 462] on span "[URL][DOMAIN_NAME][PERSON_NAME]" at bounding box center [336, 457] width 204 height 17
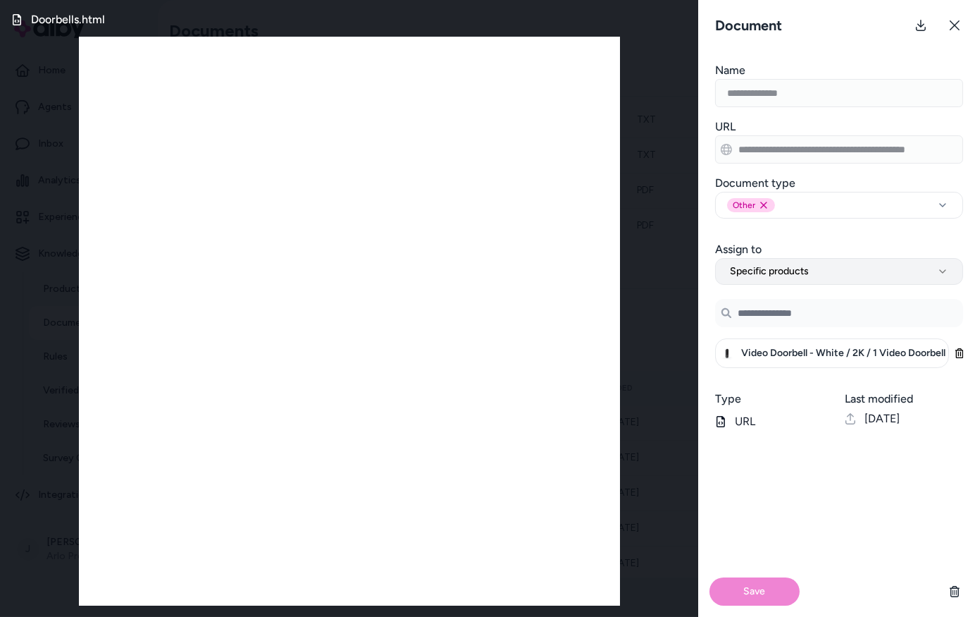
click at [851, 272] on button "Specific products" at bounding box center [839, 271] width 248 height 27
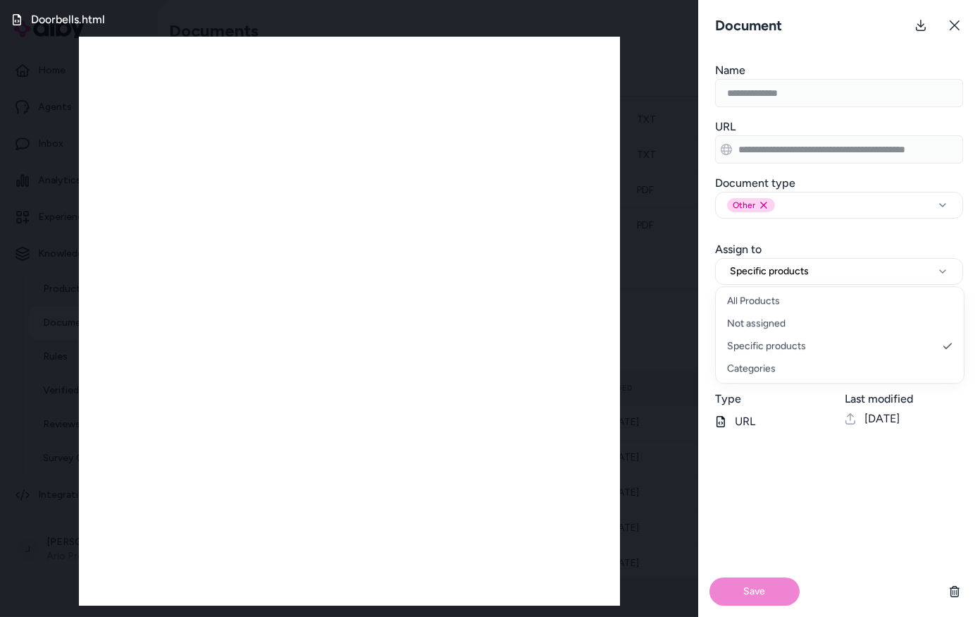
click at [830, 495] on div "Save" at bounding box center [839, 528] width 282 height 175
click at [949, 23] on icon at bounding box center [954, 25] width 11 height 11
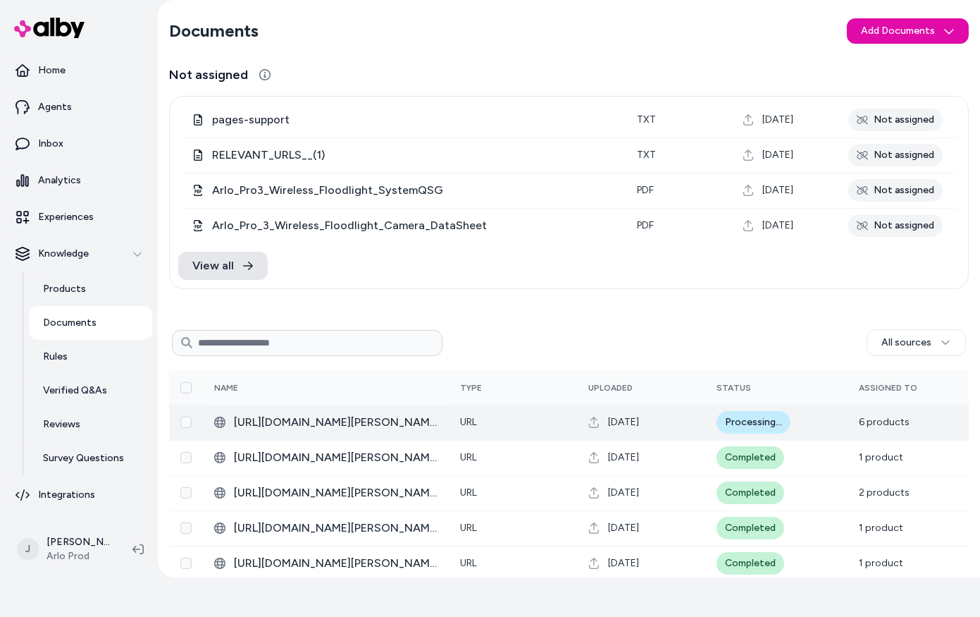
click at [722, 420] on div "Processing..." at bounding box center [754, 422] width 74 height 23
click at [337, 423] on span "[URL][DOMAIN_NAME][PERSON_NAME]" at bounding box center [336, 422] width 204 height 17
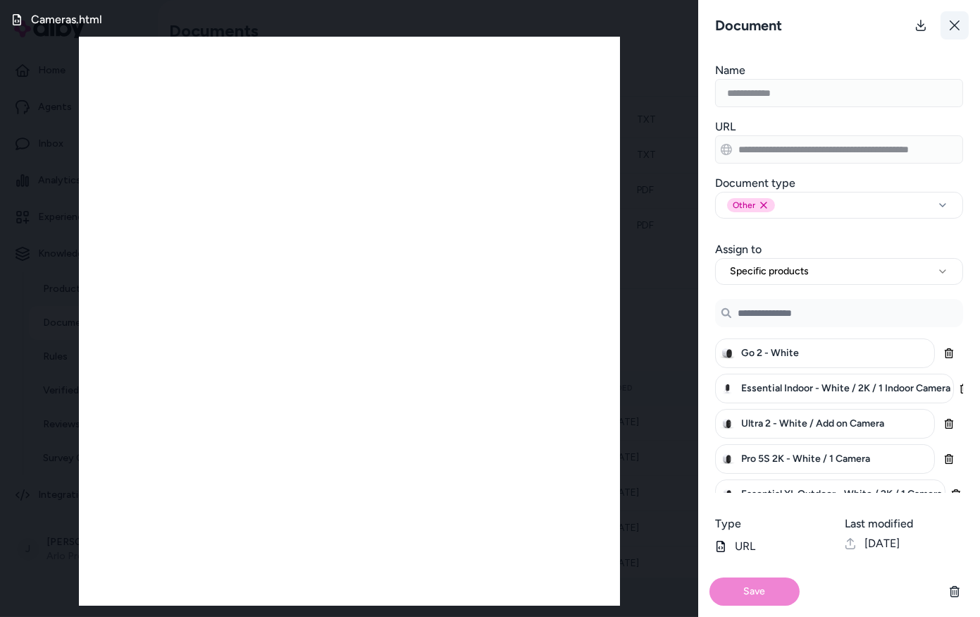
click at [953, 30] on icon at bounding box center [954, 25] width 11 height 11
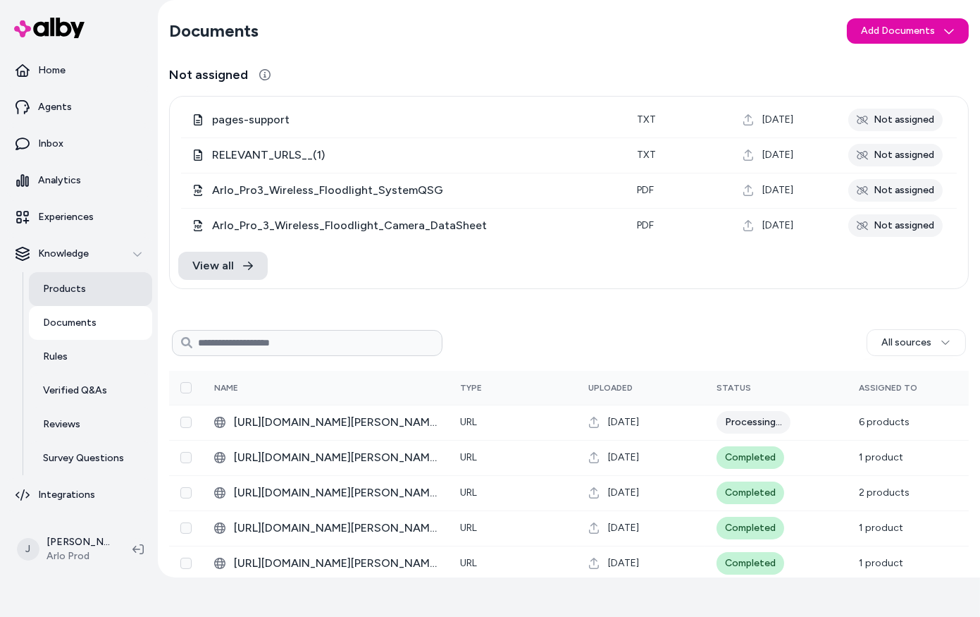
click at [69, 289] on p "Products" at bounding box center [64, 289] width 43 height 14
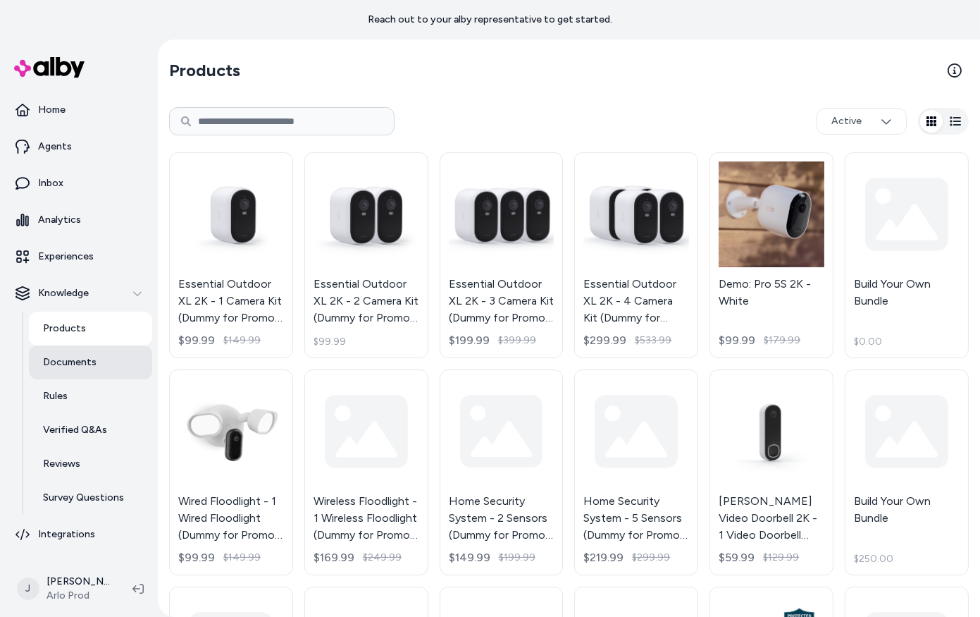
click at [65, 359] on p "Documents" at bounding box center [70, 362] width 54 height 14
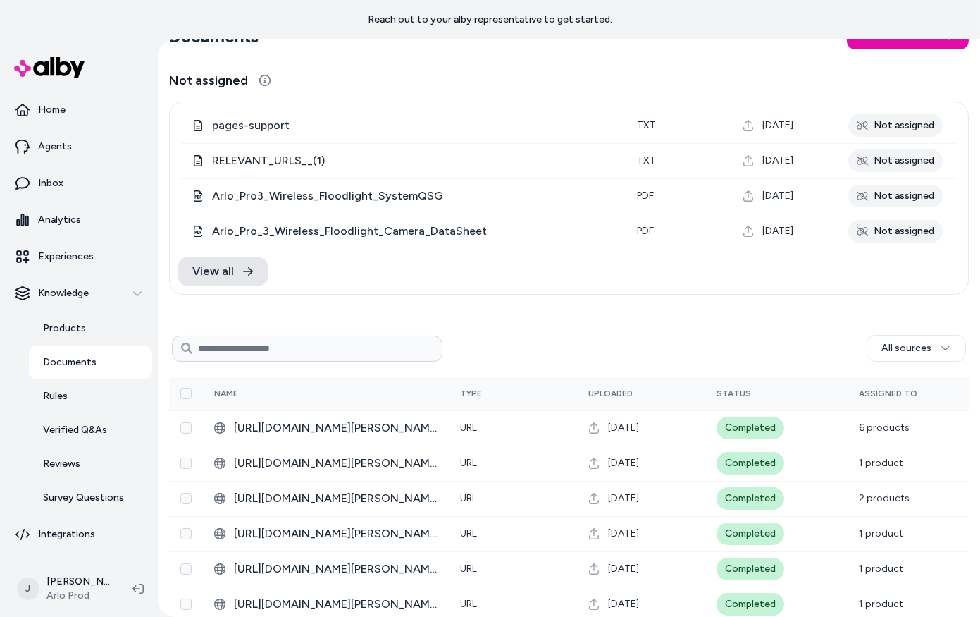
scroll to position [50, 0]
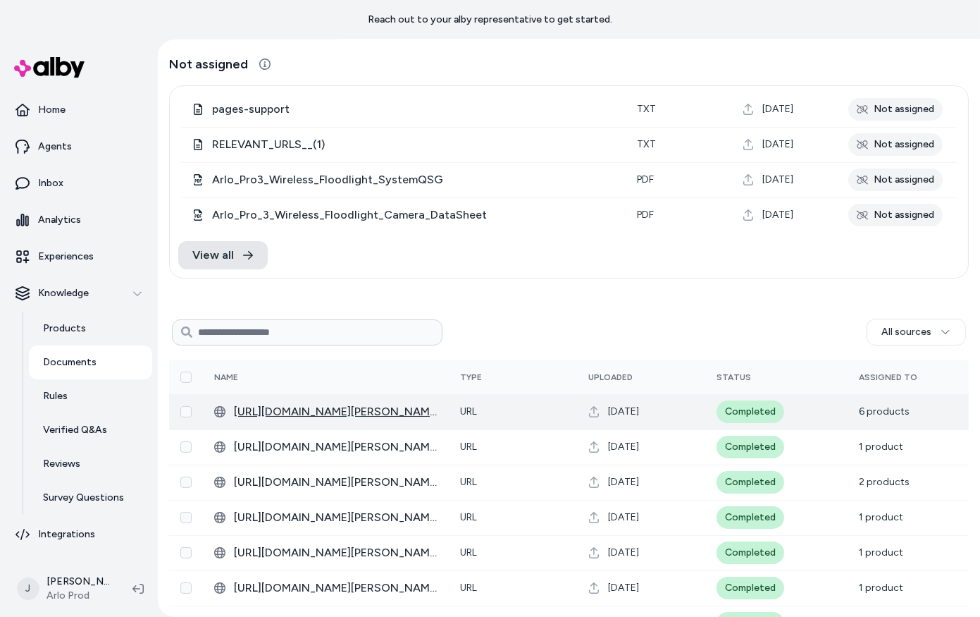
click at [347, 414] on span "[URL][DOMAIN_NAME][PERSON_NAME]" at bounding box center [336, 411] width 204 height 17
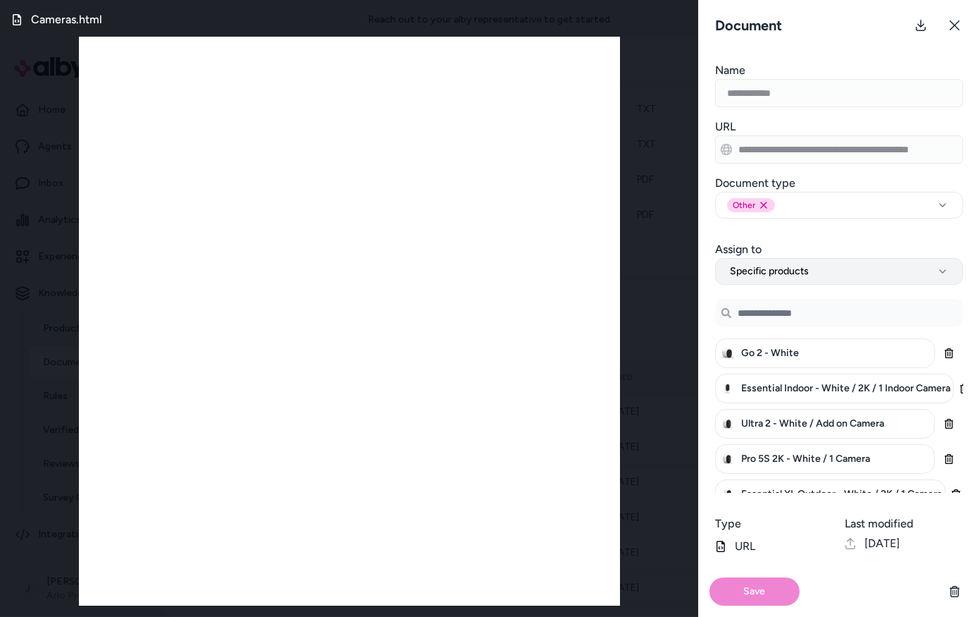
click at [785, 282] on button "Specific products" at bounding box center [839, 271] width 248 height 27
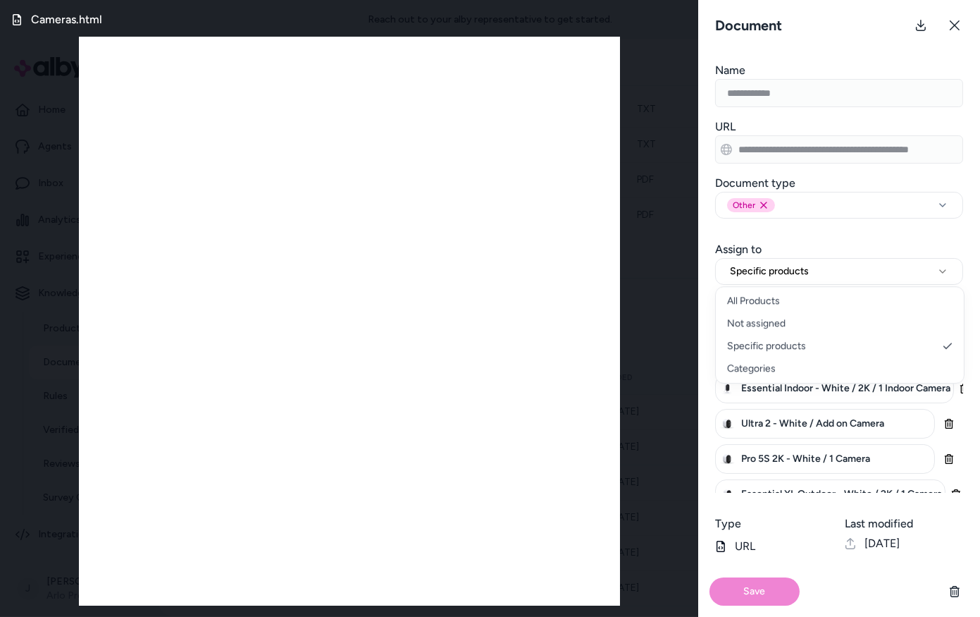
select select "***"
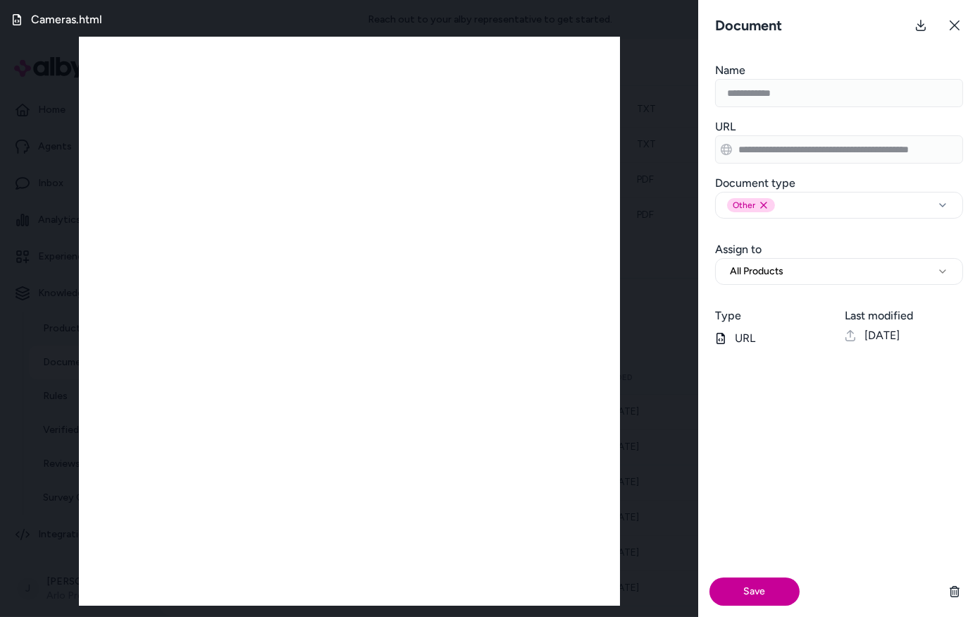
click at [766, 584] on button "Save" at bounding box center [755, 591] width 90 height 28
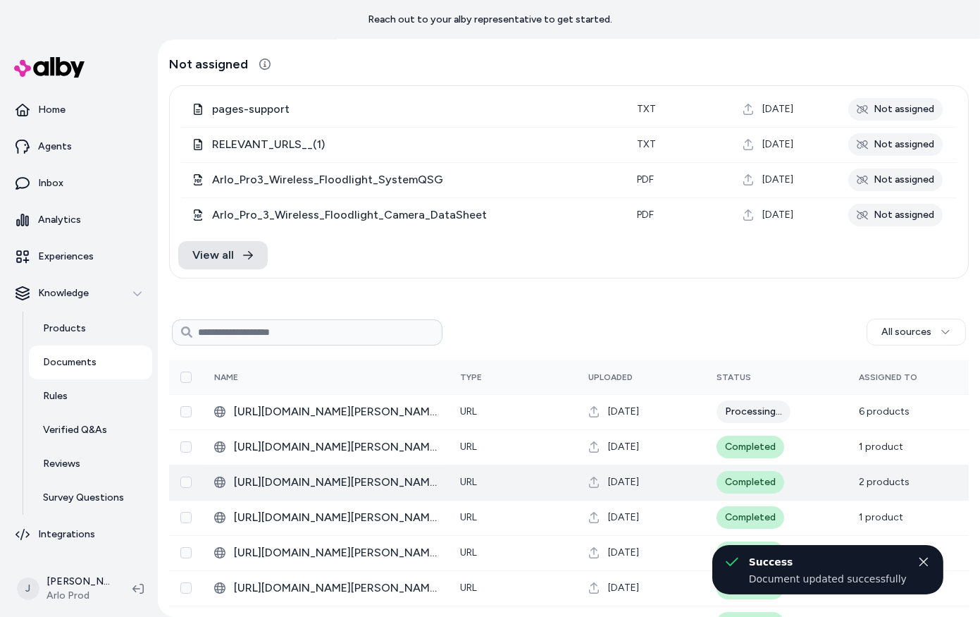
scroll to position [39, 0]
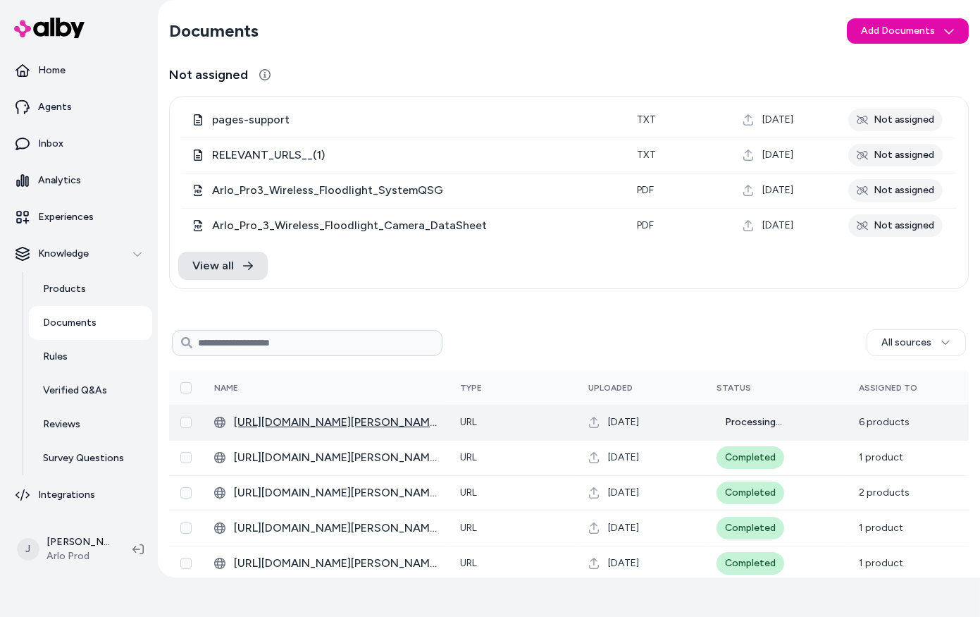
click at [361, 425] on span "[URL][DOMAIN_NAME][PERSON_NAME]" at bounding box center [336, 422] width 204 height 17
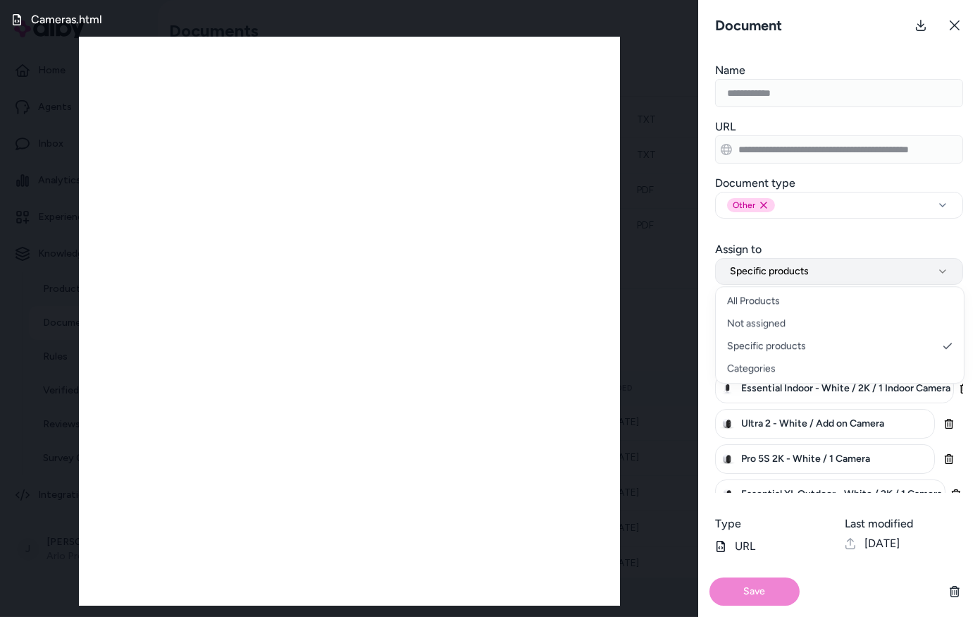
click at [782, 271] on span "Specific products" at bounding box center [769, 271] width 79 height 14
select select "***"
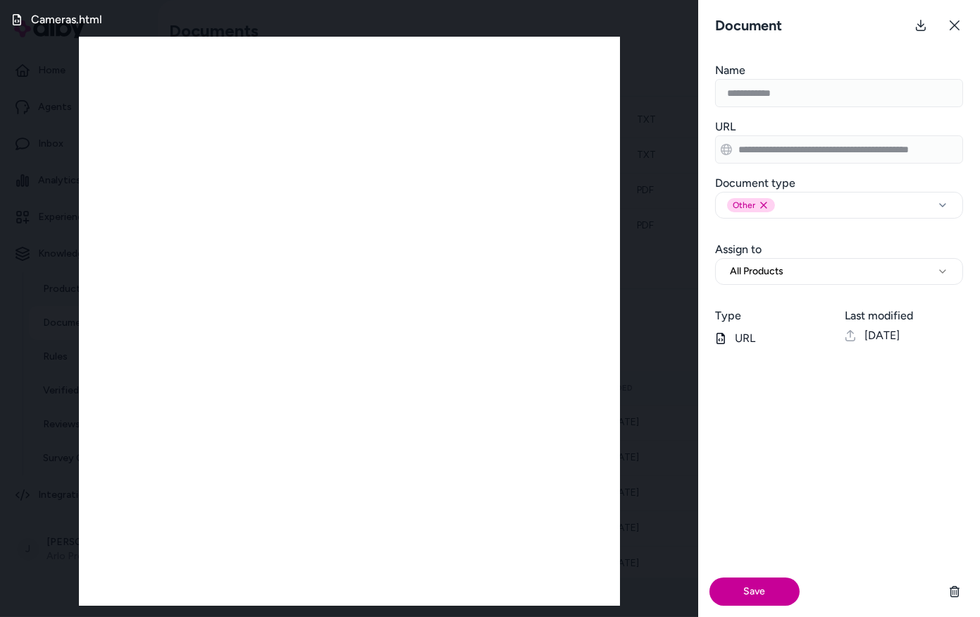
click at [758, 592] on button "Save" at bounding box center [755, 591] width 90 height 28
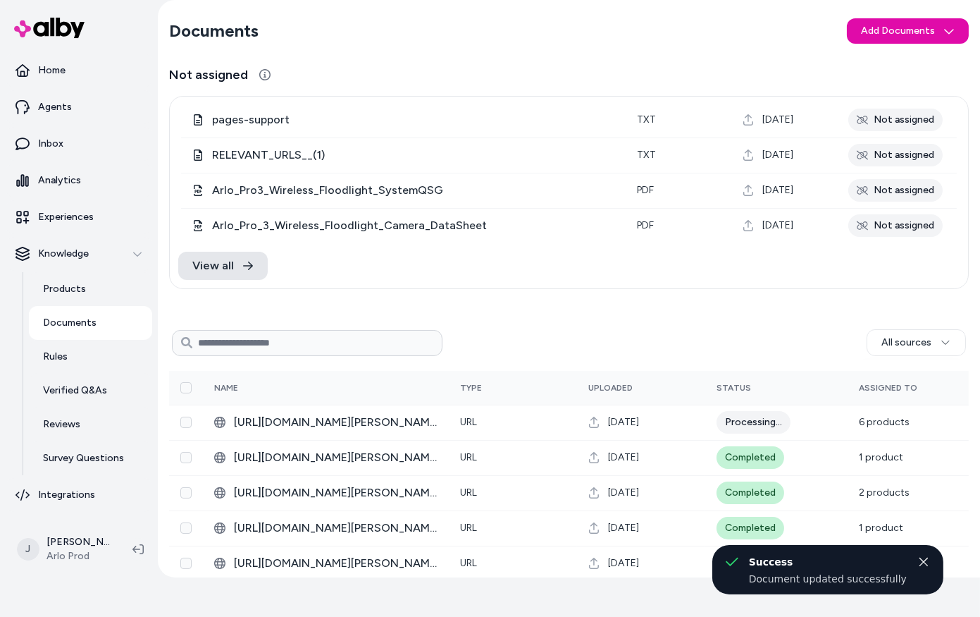
scroll to position [0, 0]
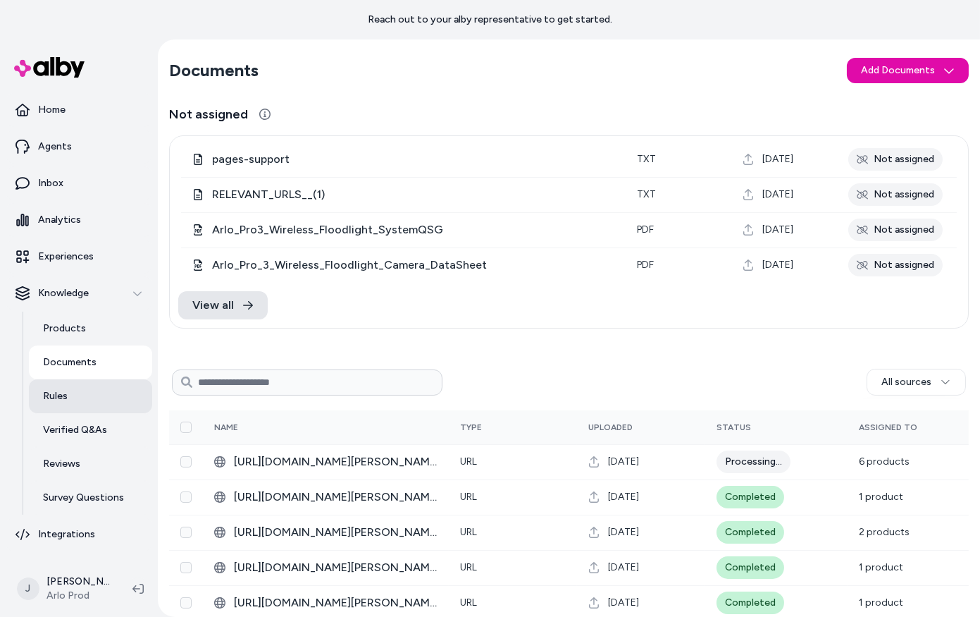
click at [67, 398] on link "Rules" at bounding box center [90, 396] width 123 height 34
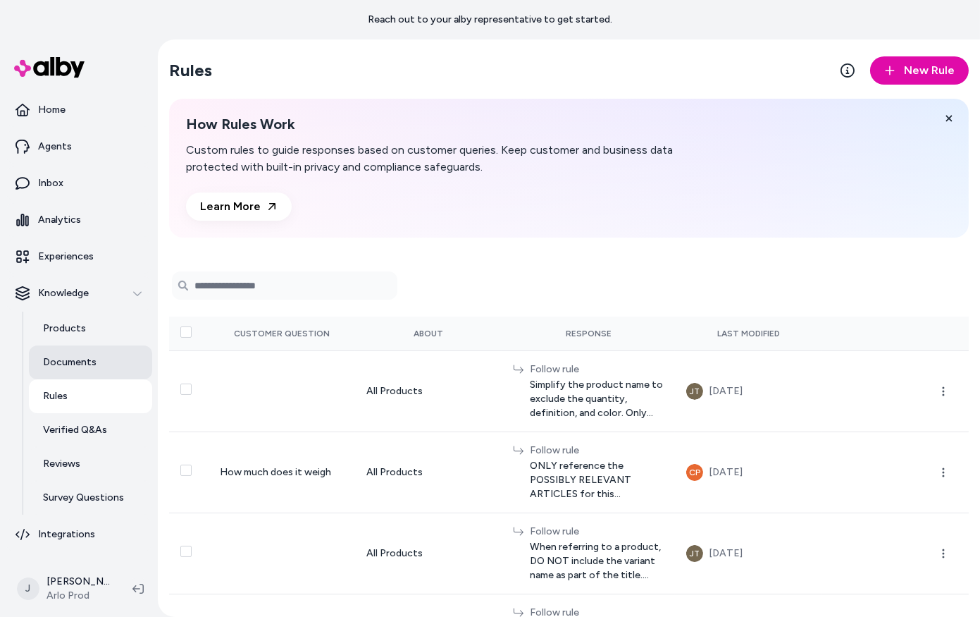
click at [66, 365] on p "Documents" at bounding box center [70, 362] width 54 height 14
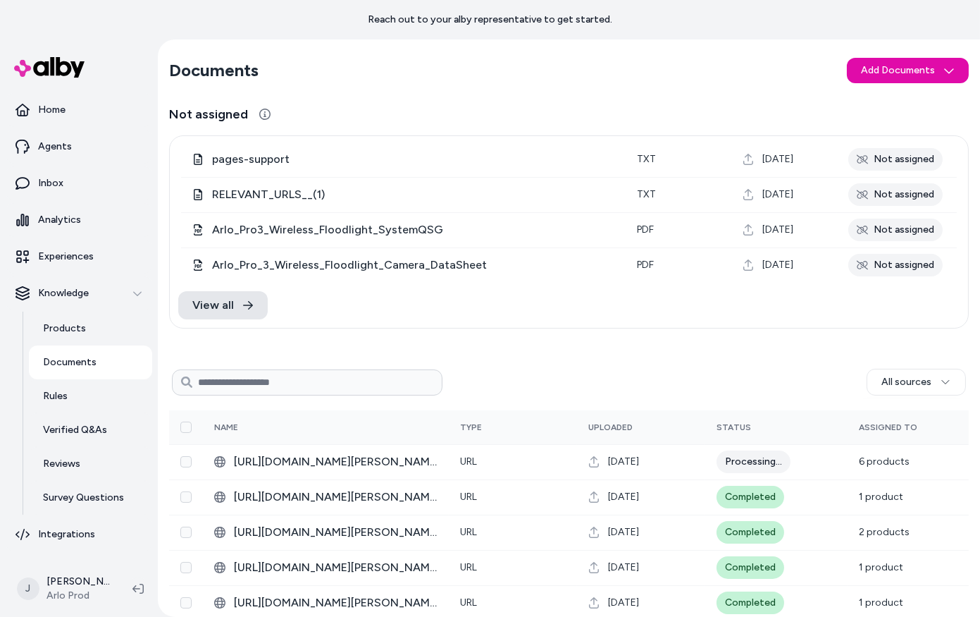
click at [930, 334] on div "Documents Add Documents Not assigned pages-support txt Jul 02, 2025 Not assigne…" at bounding box center [569, 599] width 823 height 1121
